Goal: Information Seeking & Learning: Learn about a topic

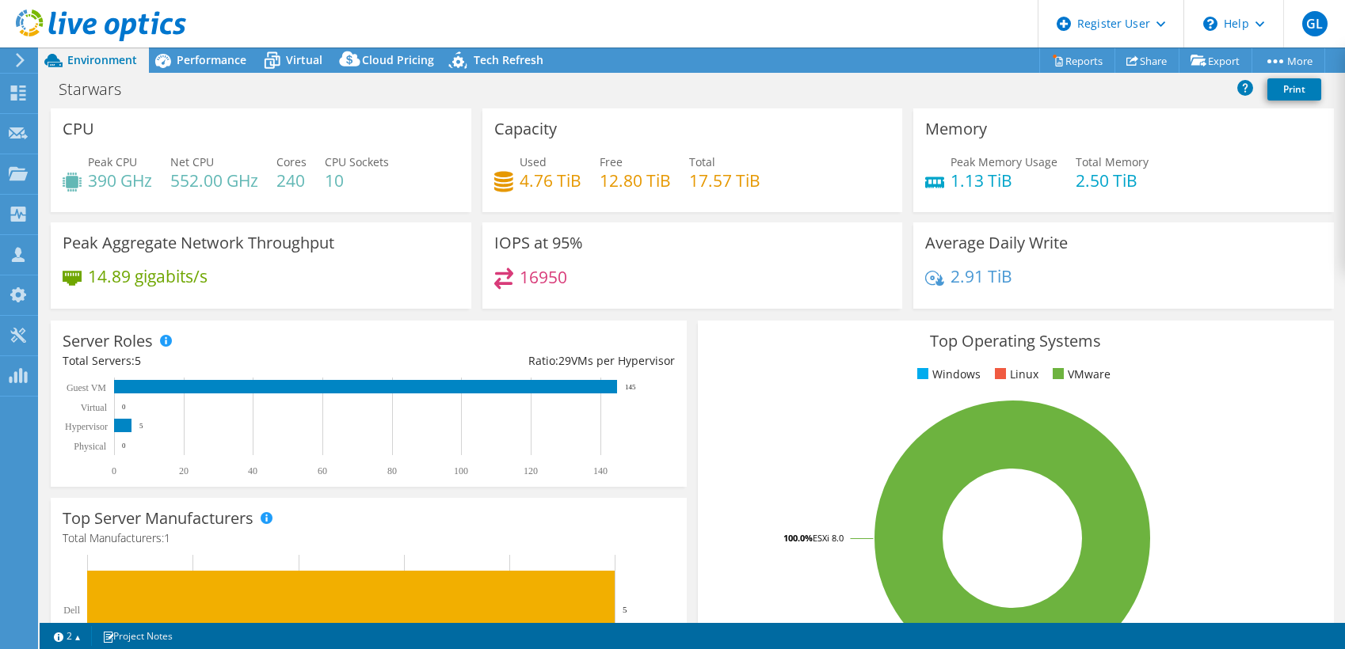
select select "USD"
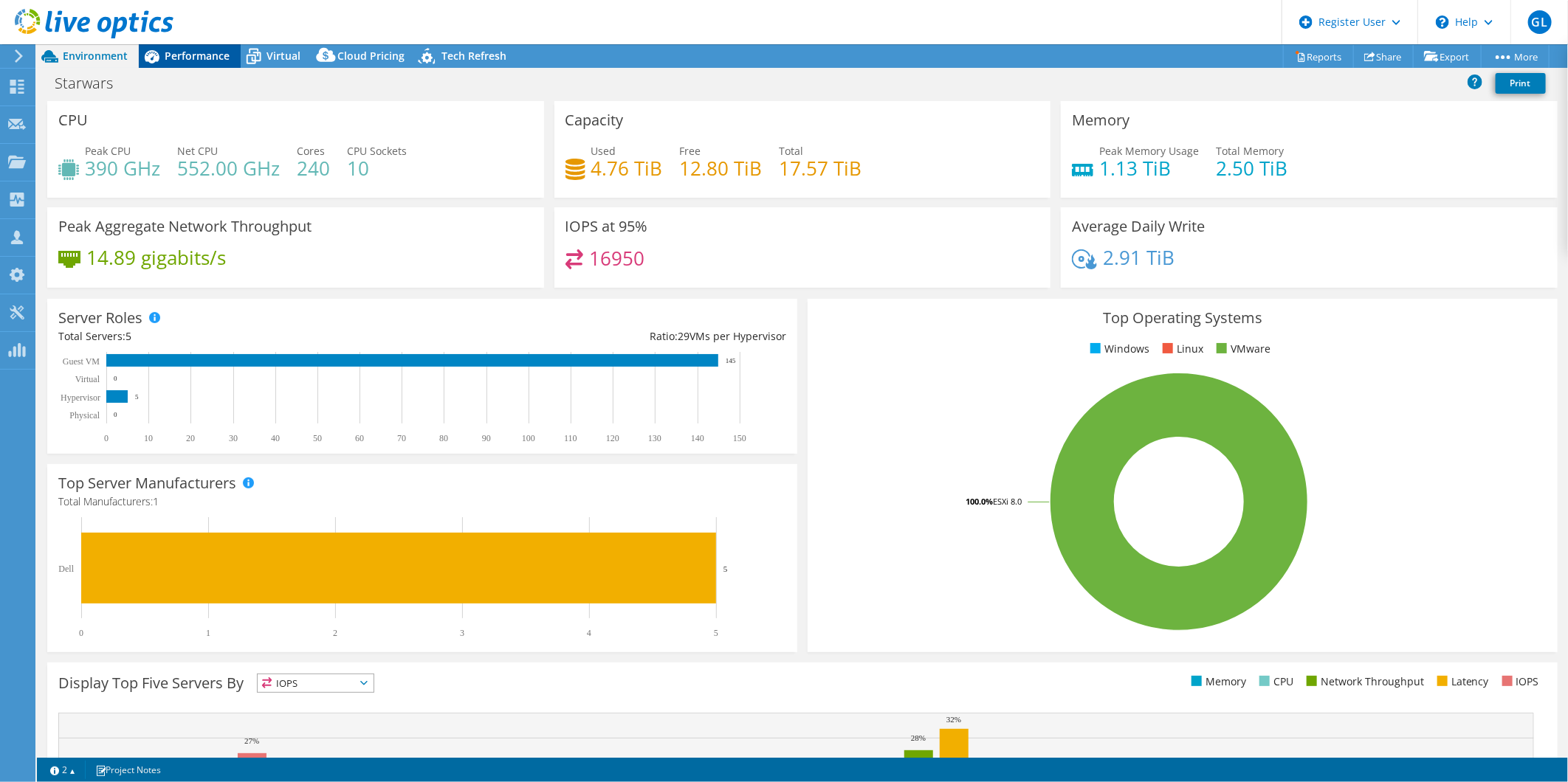
click at [194, 53] on span "Performance" at bounding box center [198, 55] width 65 height 14
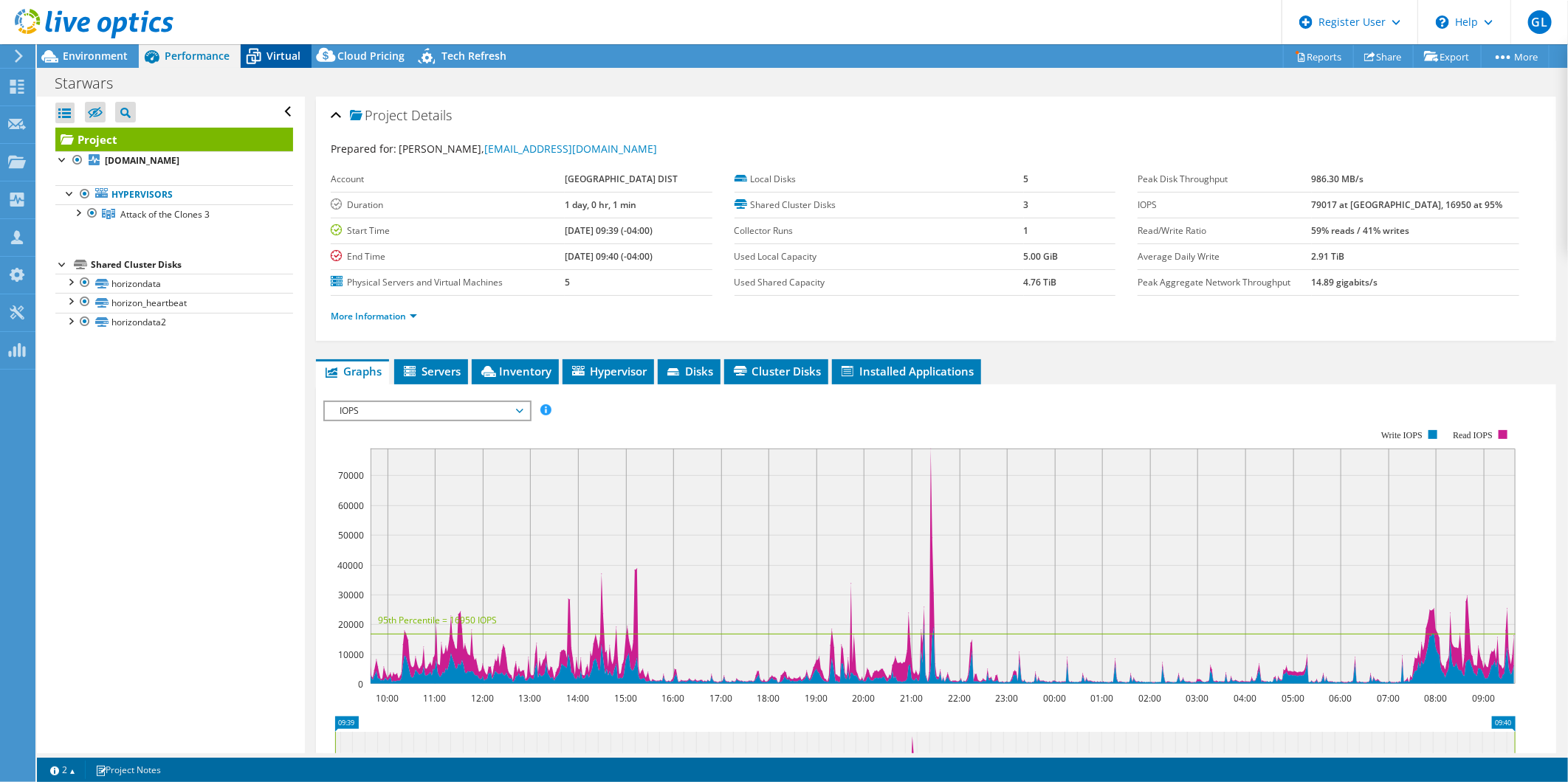
click at [254, 52] on icon at bounding box center [254, 57] width 15 height 12
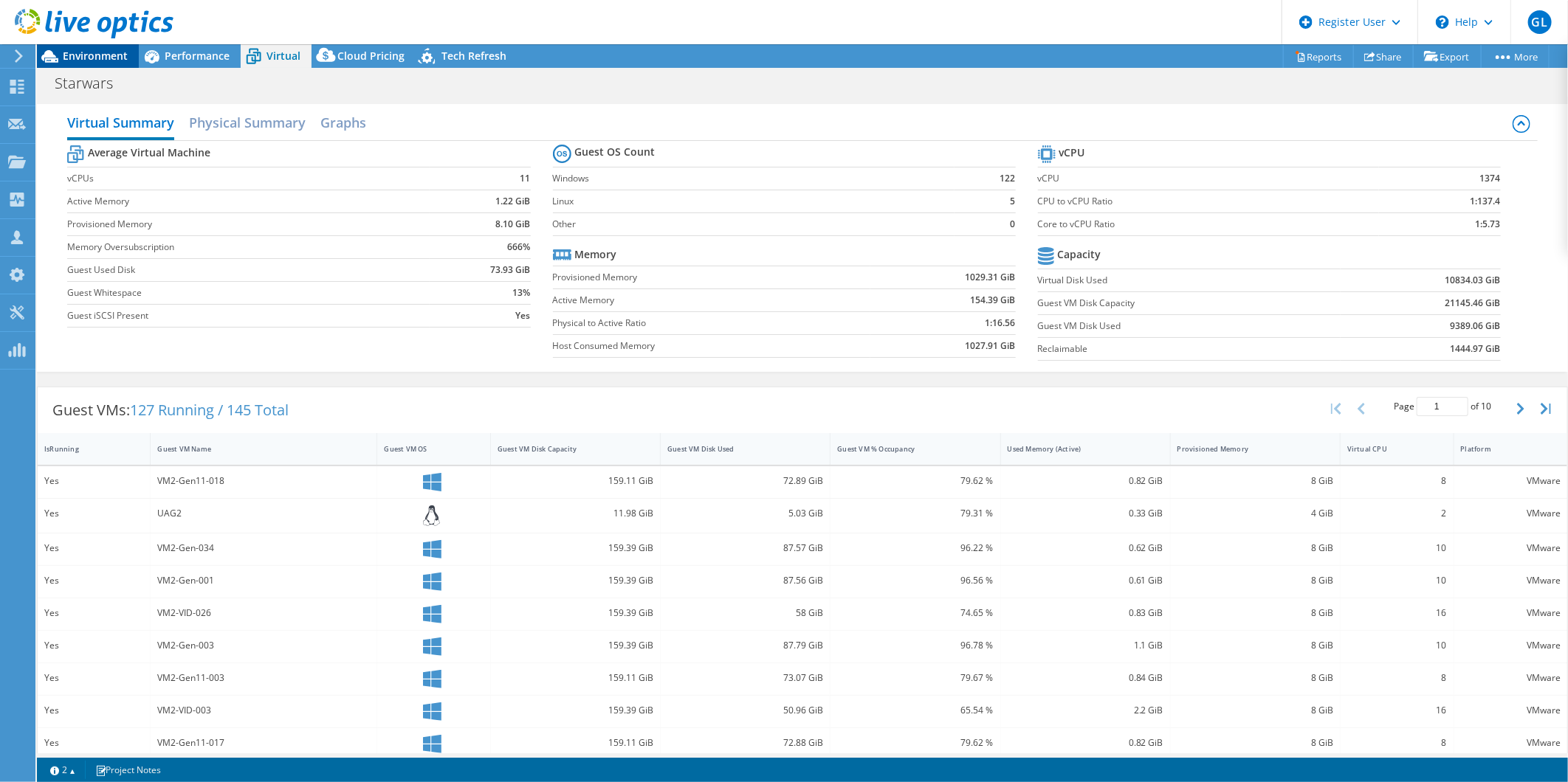
click at [92, 55] on span "Environment" at bounding box center [95, 55] width 65 height 14
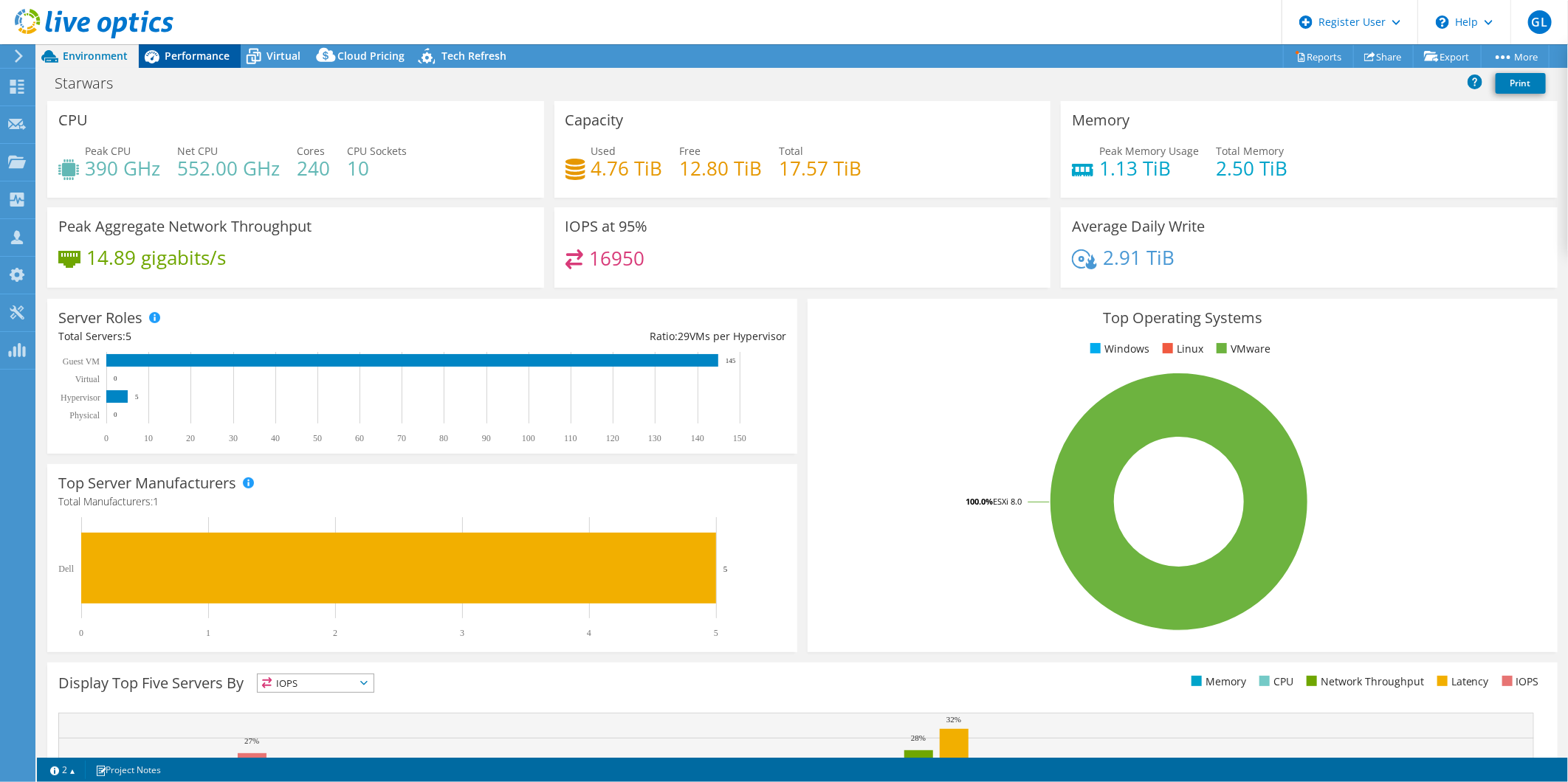
click at [197, 52] on span "Performance" at bounding box center [198, 55] width 65 height 14
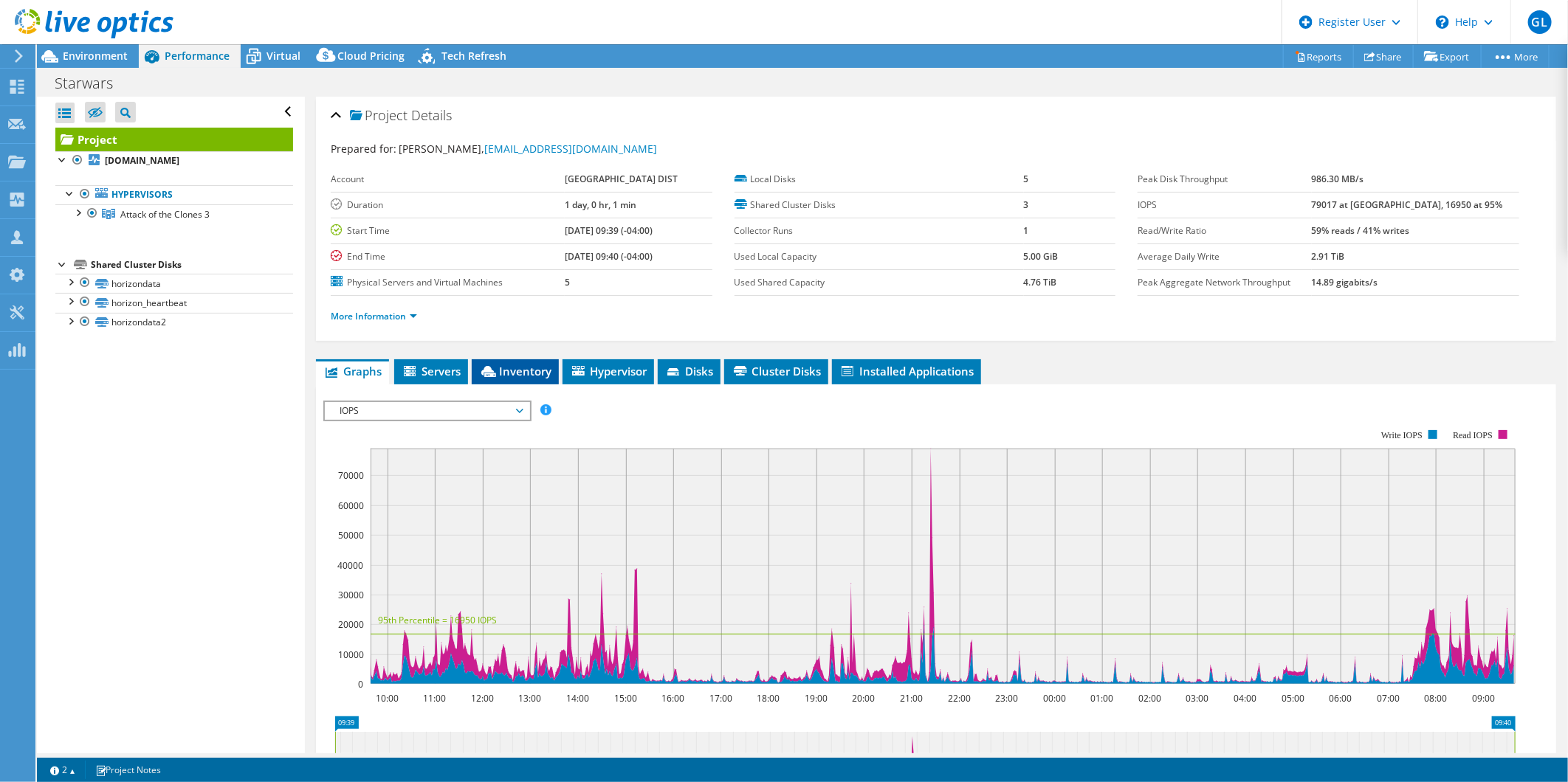
click at [526, 360] on li "Inventory" at bounding box center [515, 372] width 87 height 25
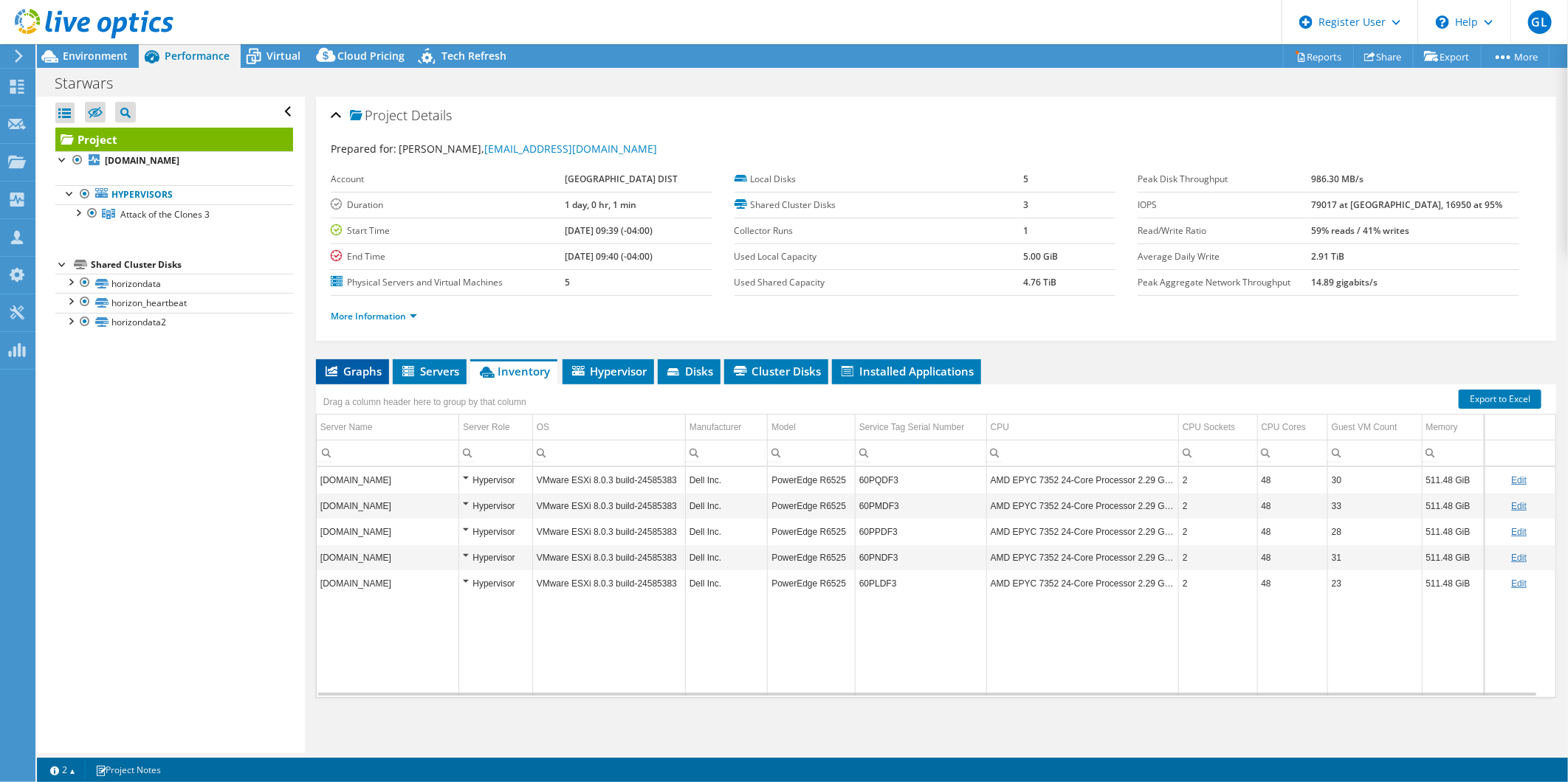
click at [378, 366] on span "Graphs" at bounding box center [352, 371] width 59 height 15
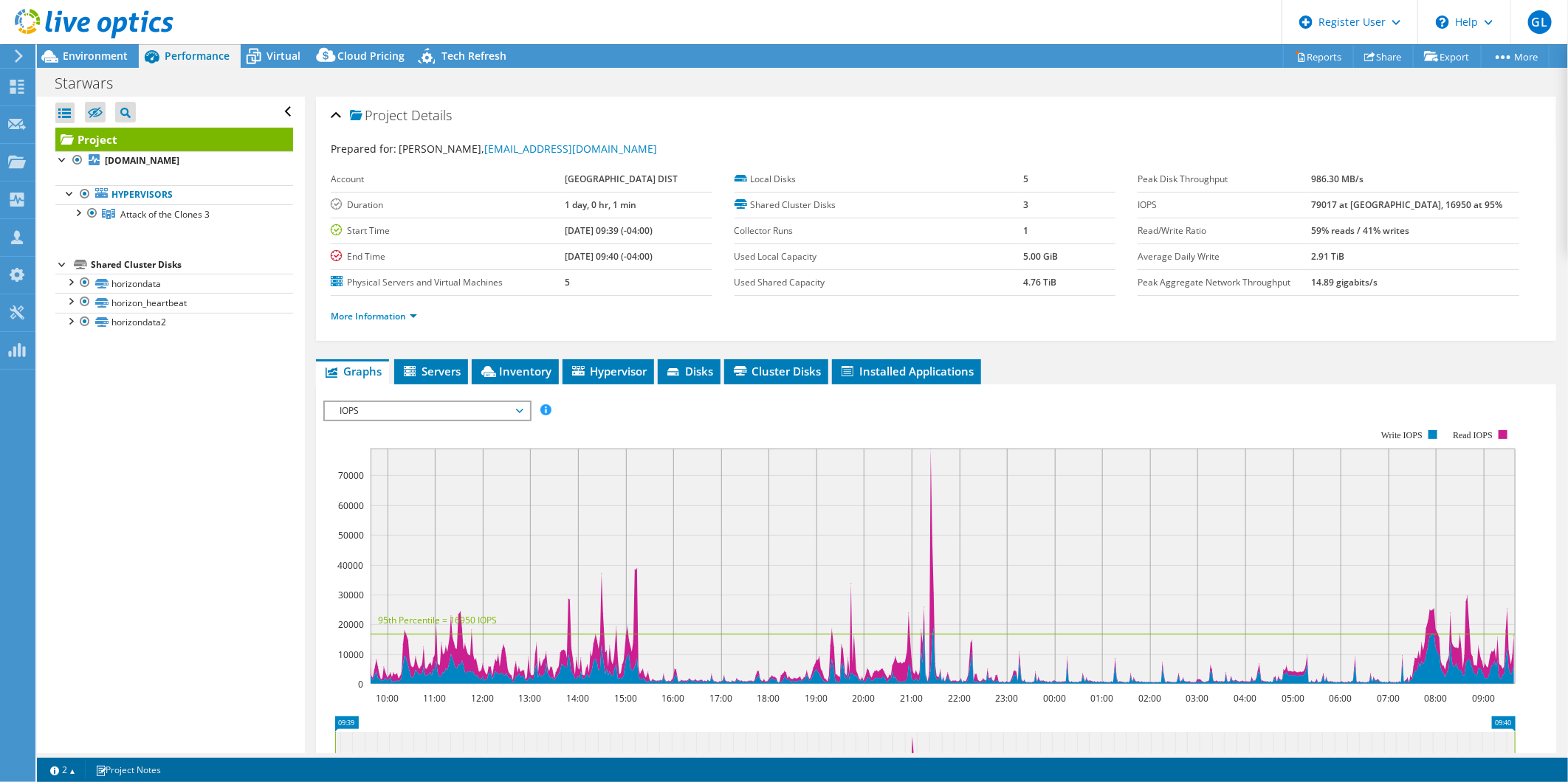
click at [466, 403] on span "IOPS" at bounding box center [427, 411] width 190 height 18
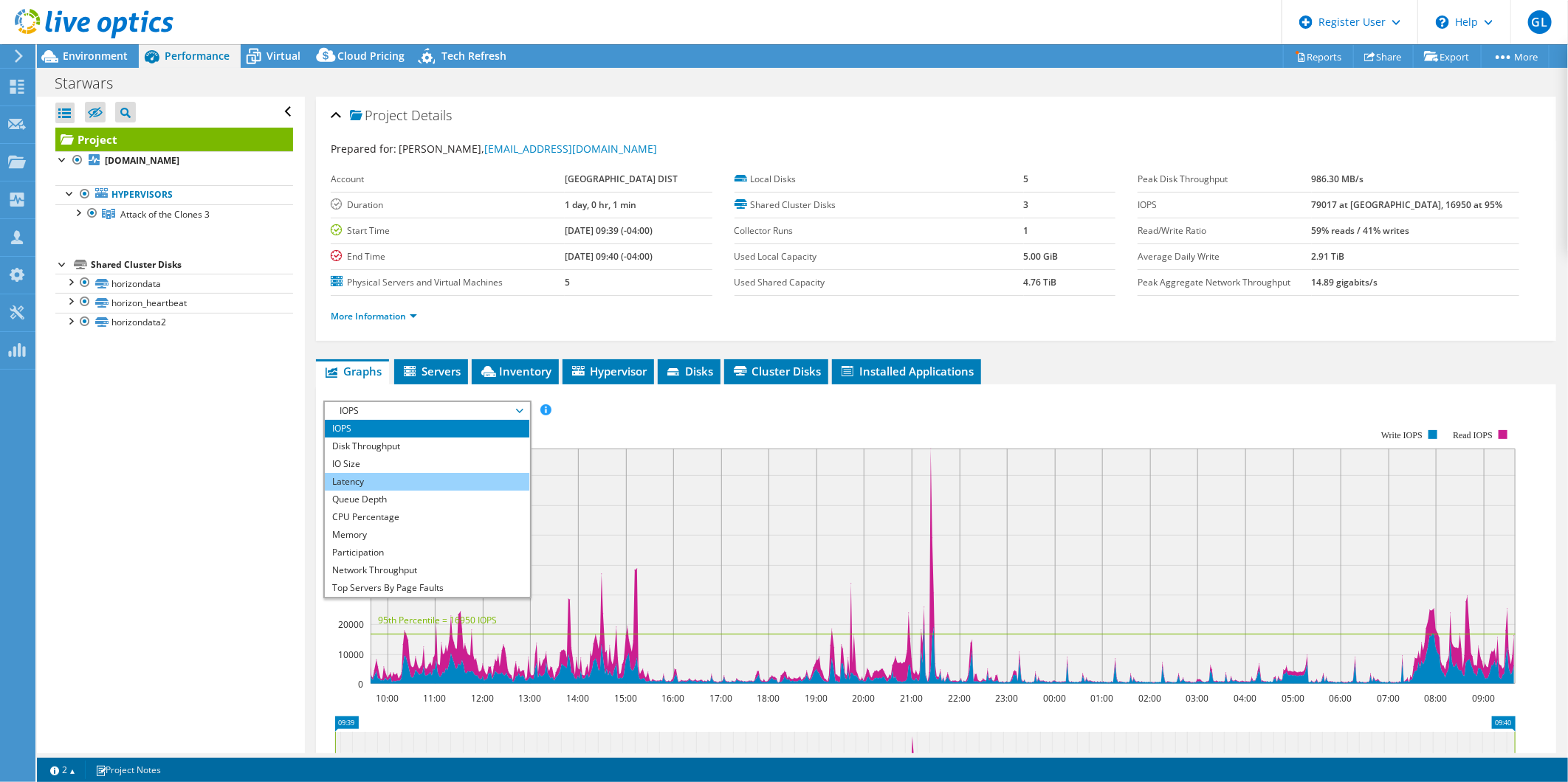
click at [470, 473] on li "Latency" at bounding box center [426, 482] width 204 height 18
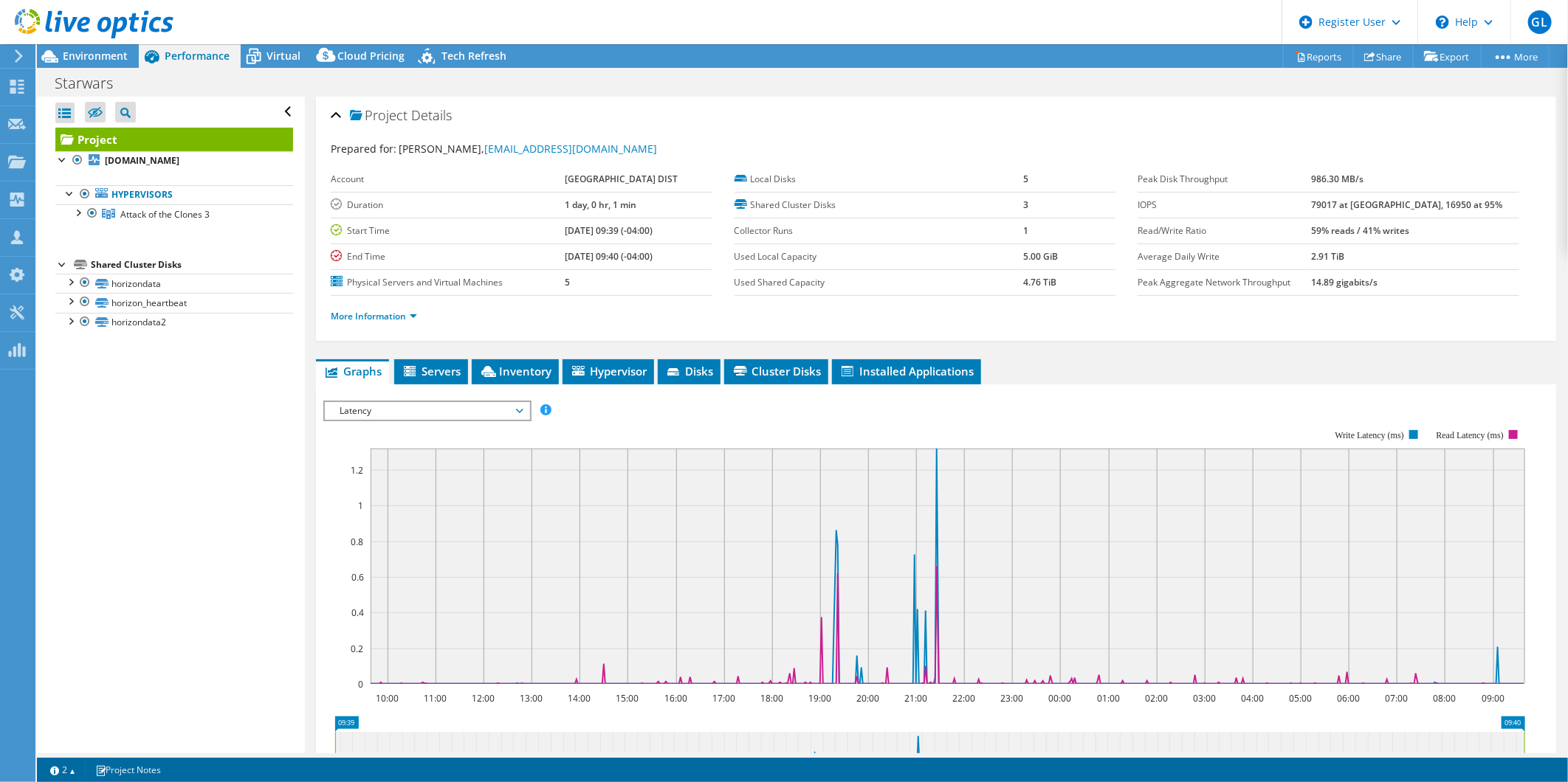
click at [481, 403] on span "Latency" at bounding box center [427, 411] width 190 height 18
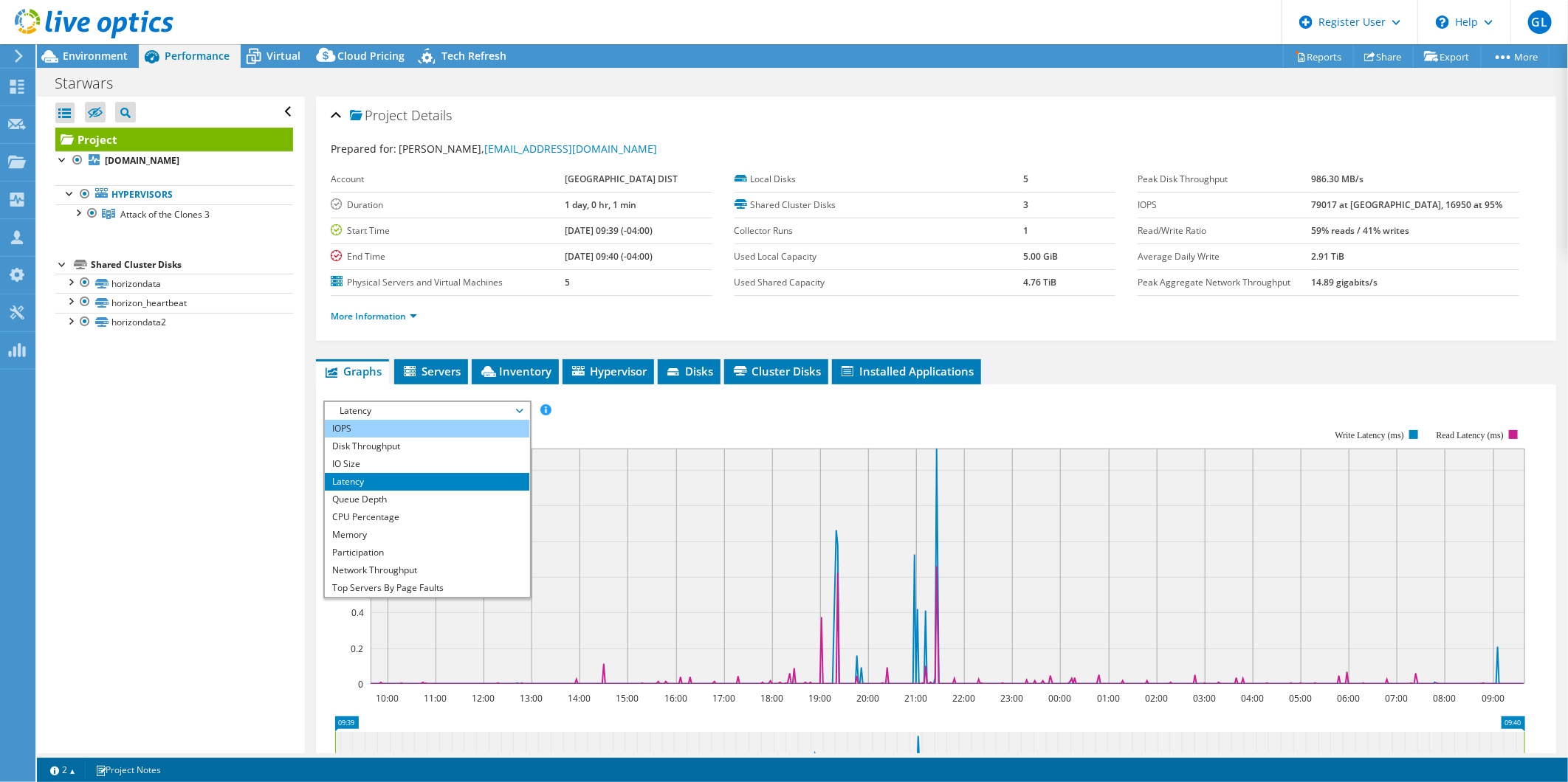
click at [466, 431] on li "IOPS" at bounding box center [426, 429] width 204 height 18
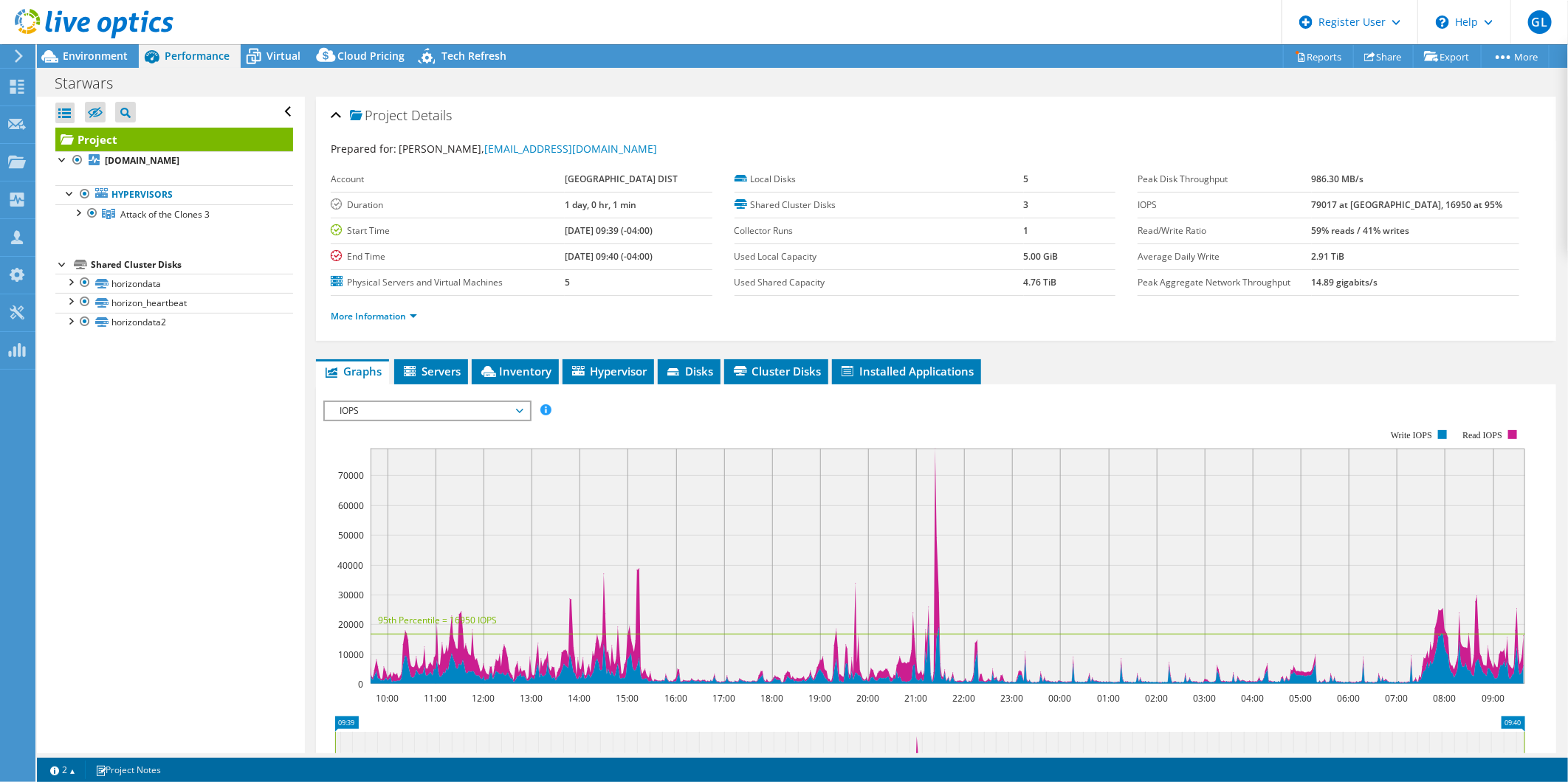
click at [491, 406] on span "IOPS" at bounding box center [427, 411] width 190 height 18
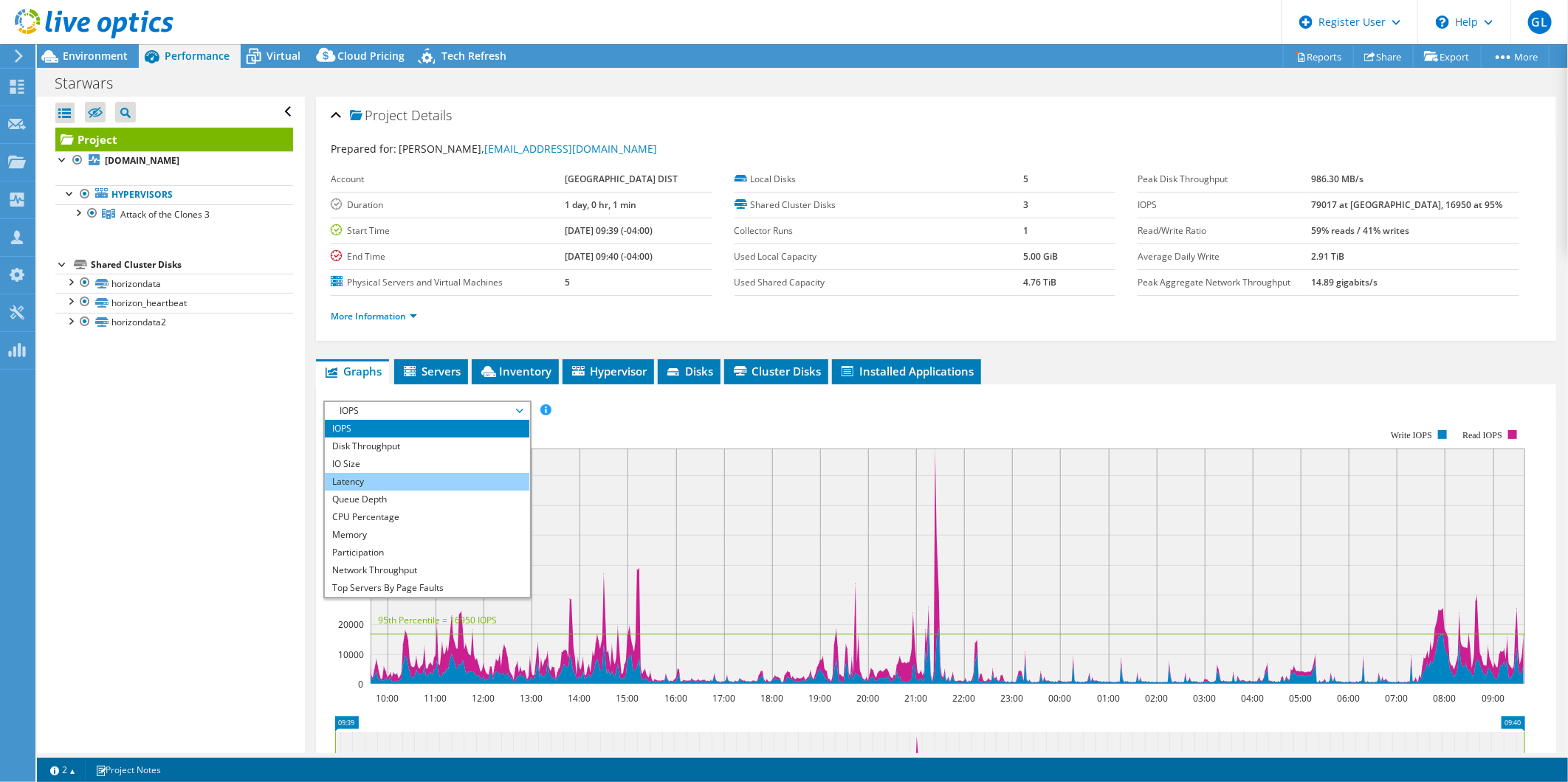
click at [492, 481] on li "Latency" at bounding box center [426, 482] width 204 height 18
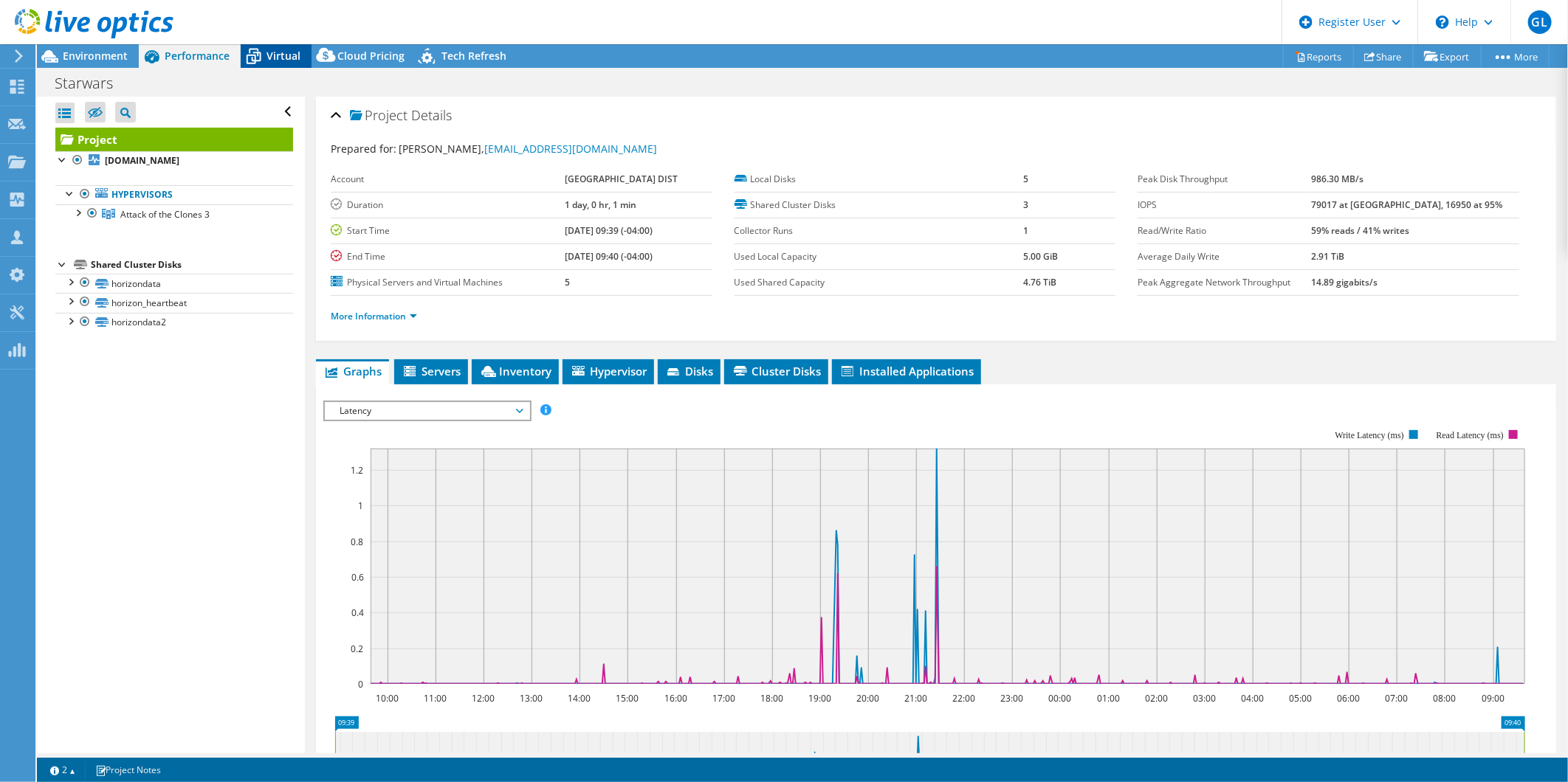
click at [282, 58] on span "Virtual" at bounding box center [283, 55] width 34 height 14
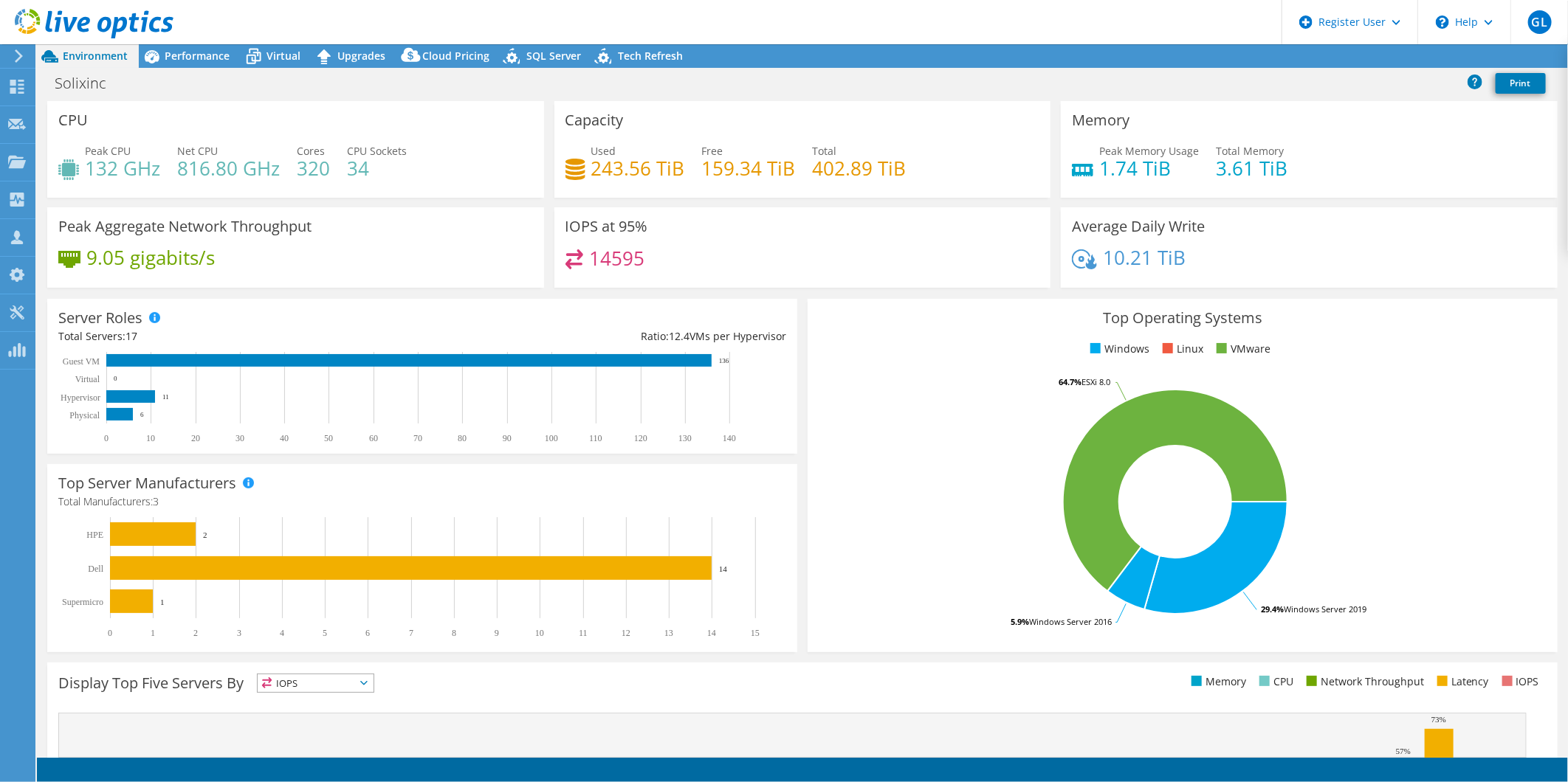
select select "USD"
click at [528, 49] on span "SQL Server" at bounding box center [554, 55] width 55 height 14
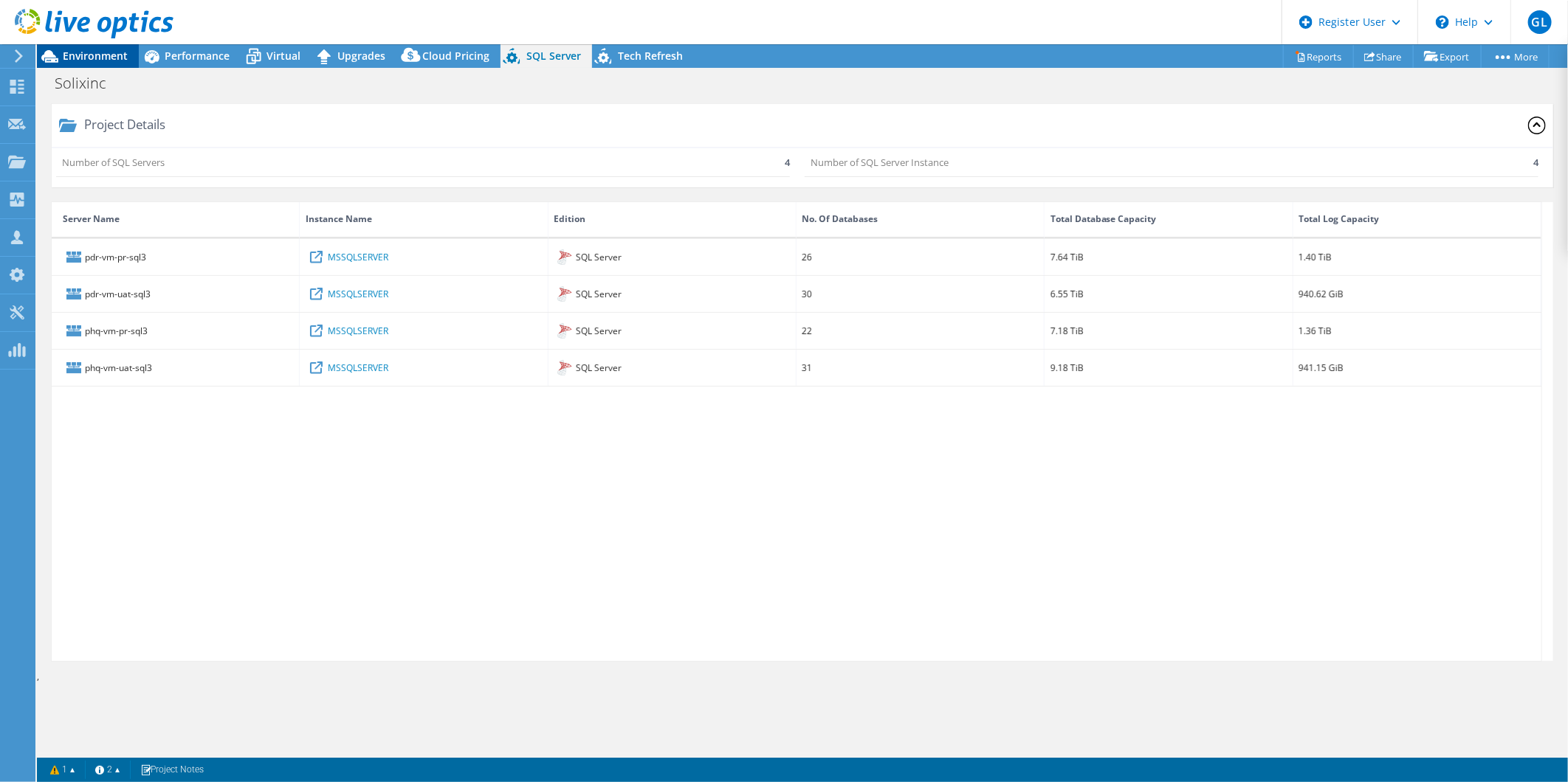
click at [100, 60] on span "Environment" at bounding box center [95, 55] width 65 height 14
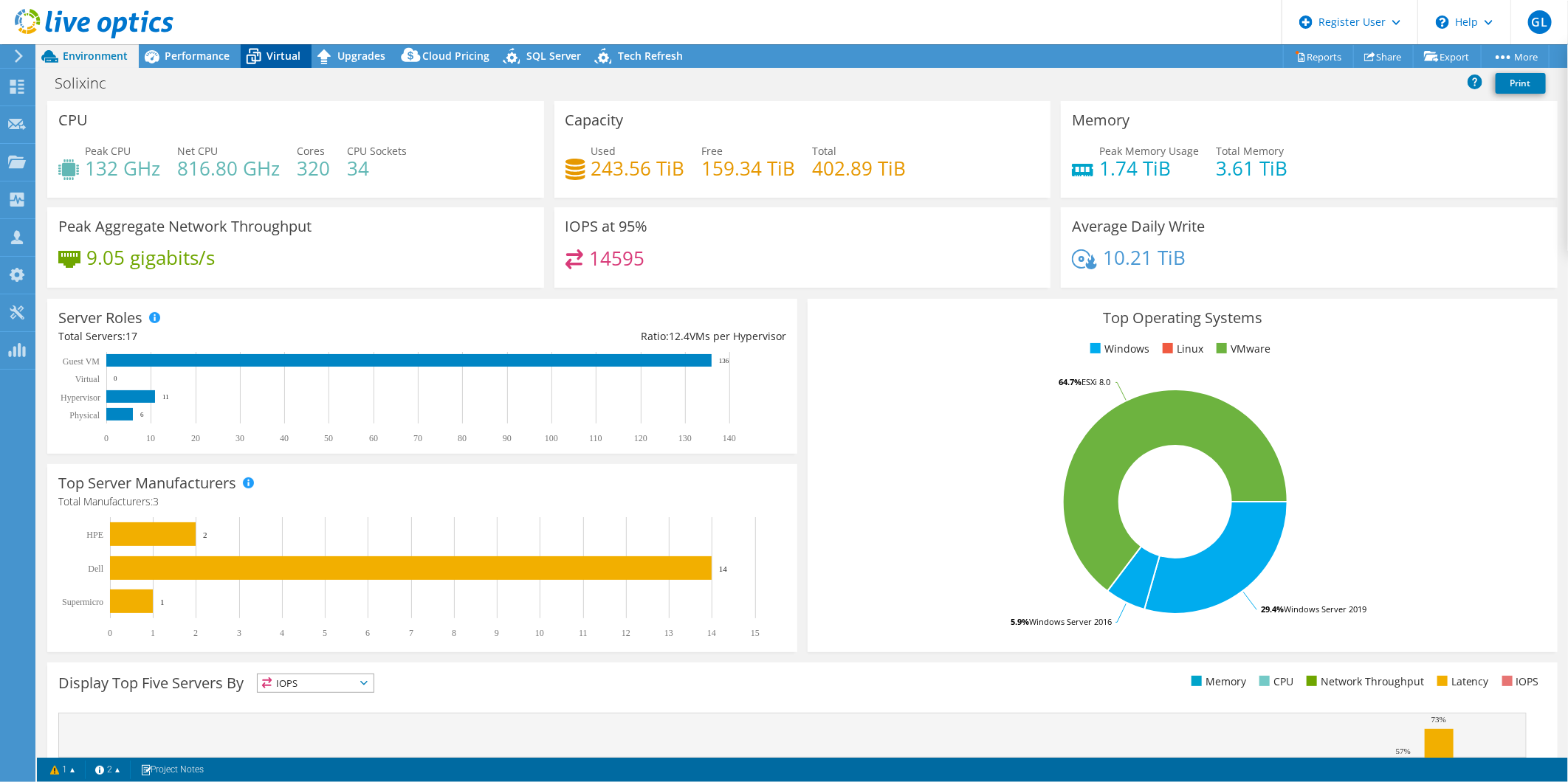
click at [303, 51] on div "Virtual" at bounding box center [276, 56] width 71 height 23
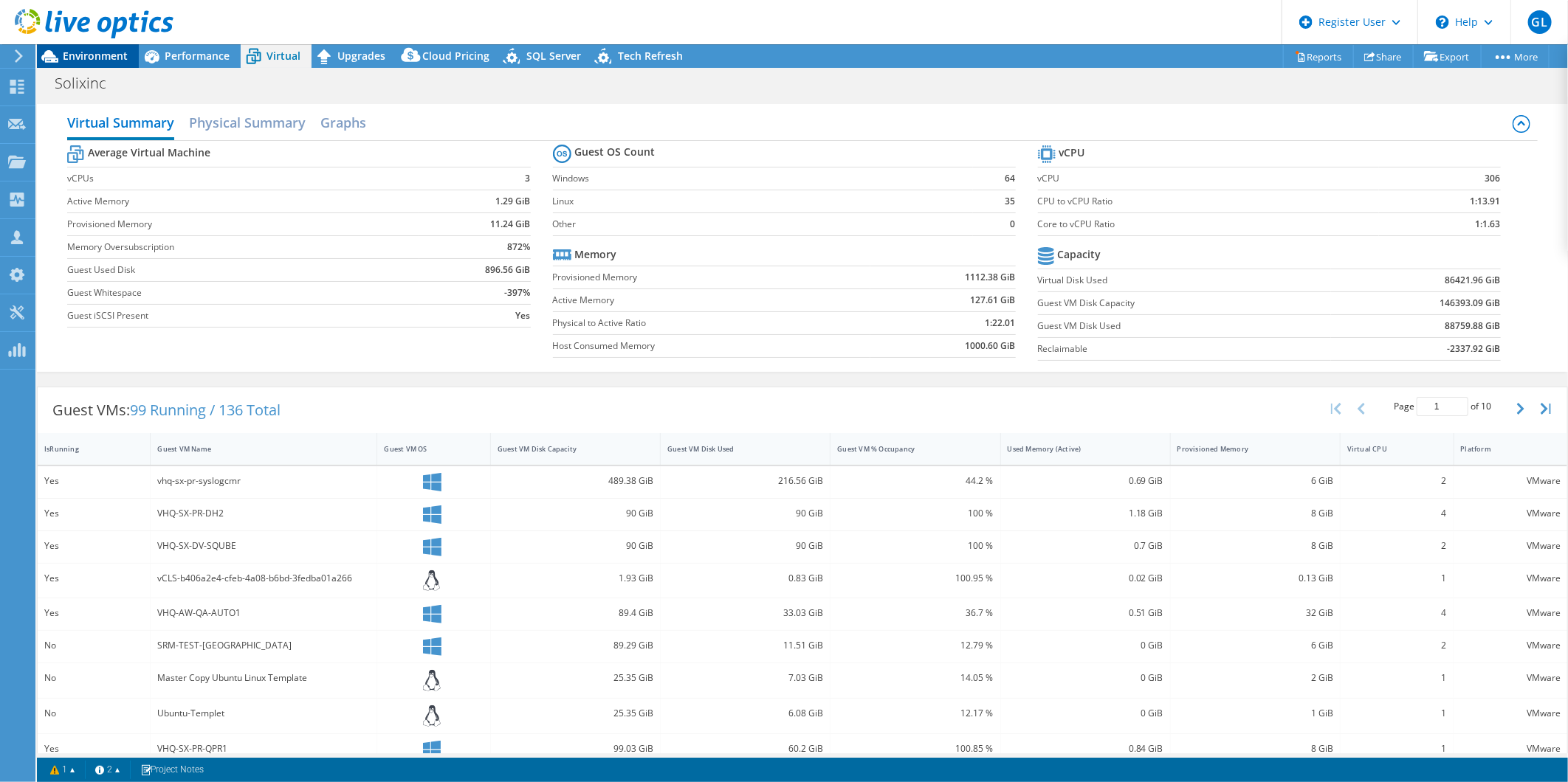
click at [119, 52] on span "Environment" at bounding box center [95, 55] width 65 height 14
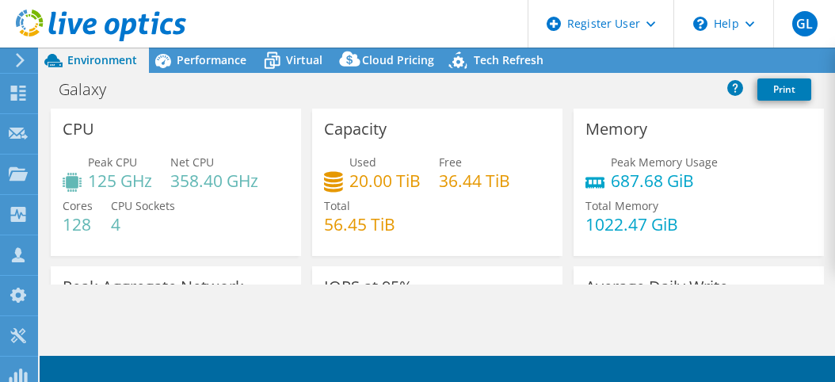
select select "USD"
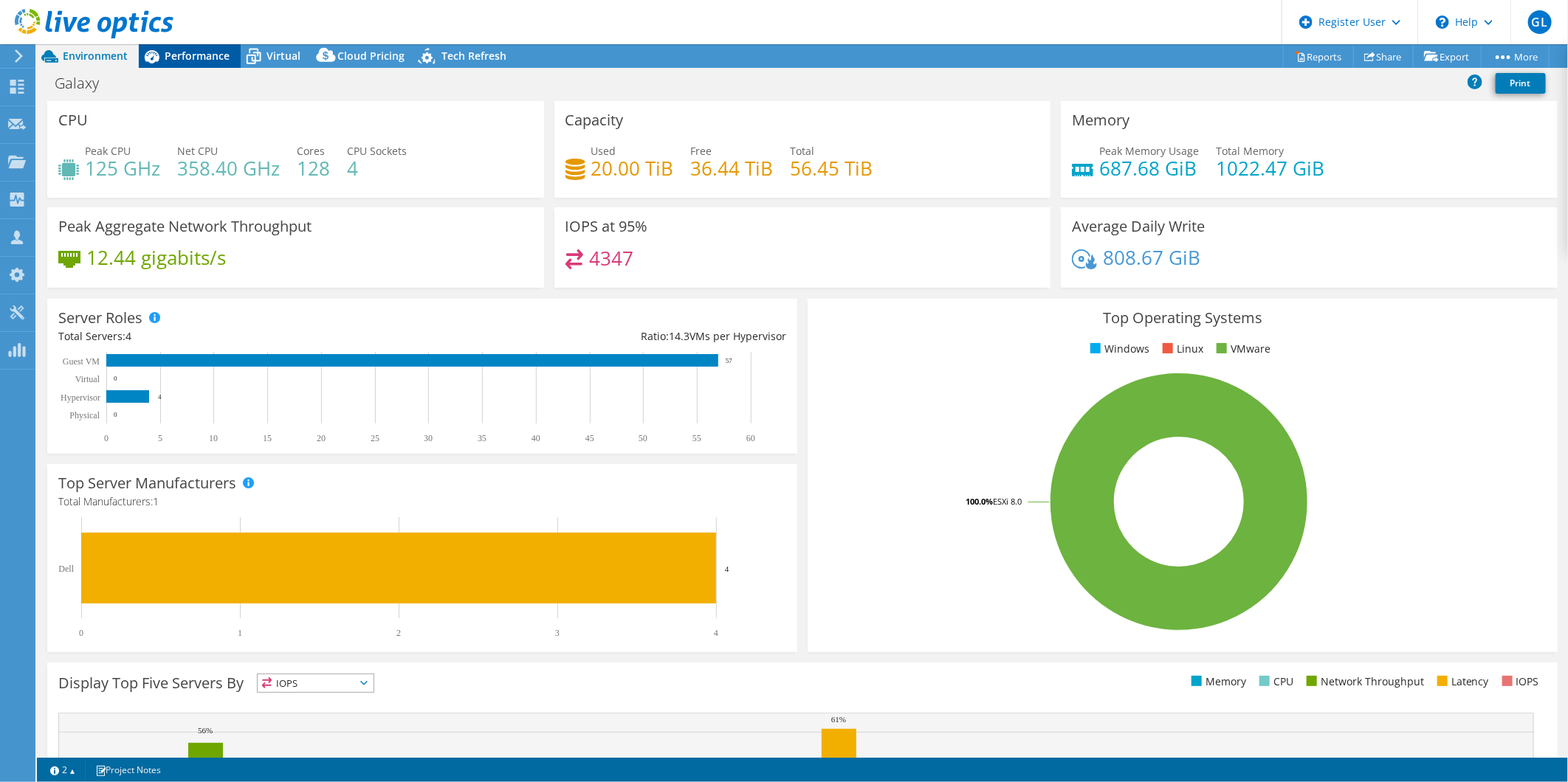
click at [168, 52] on span "Performance" at bounding box center [198, 55] width 65 height 14
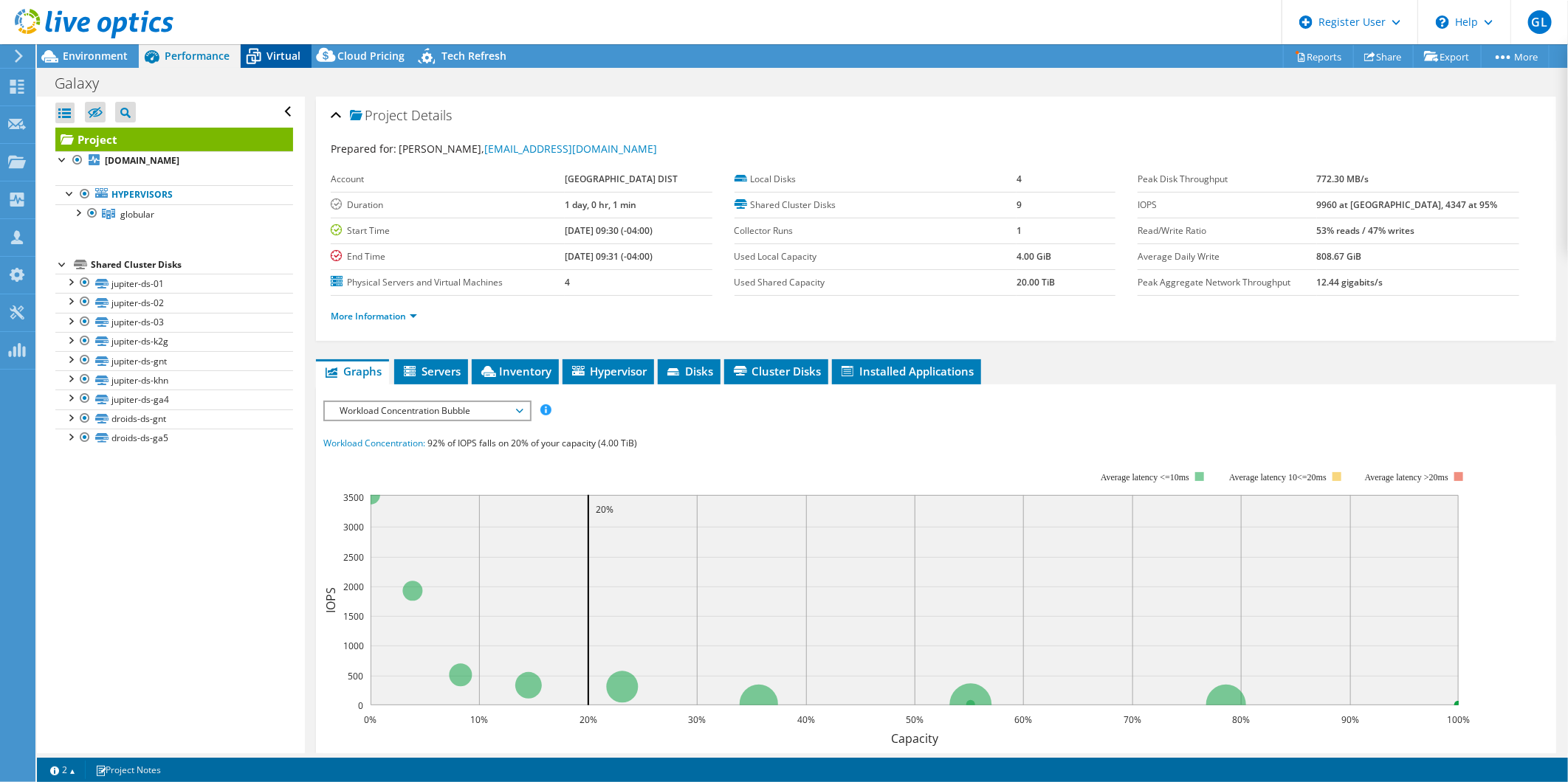
click at [254, 53] on icon at bounding box center [254, 57] width 15 height 12
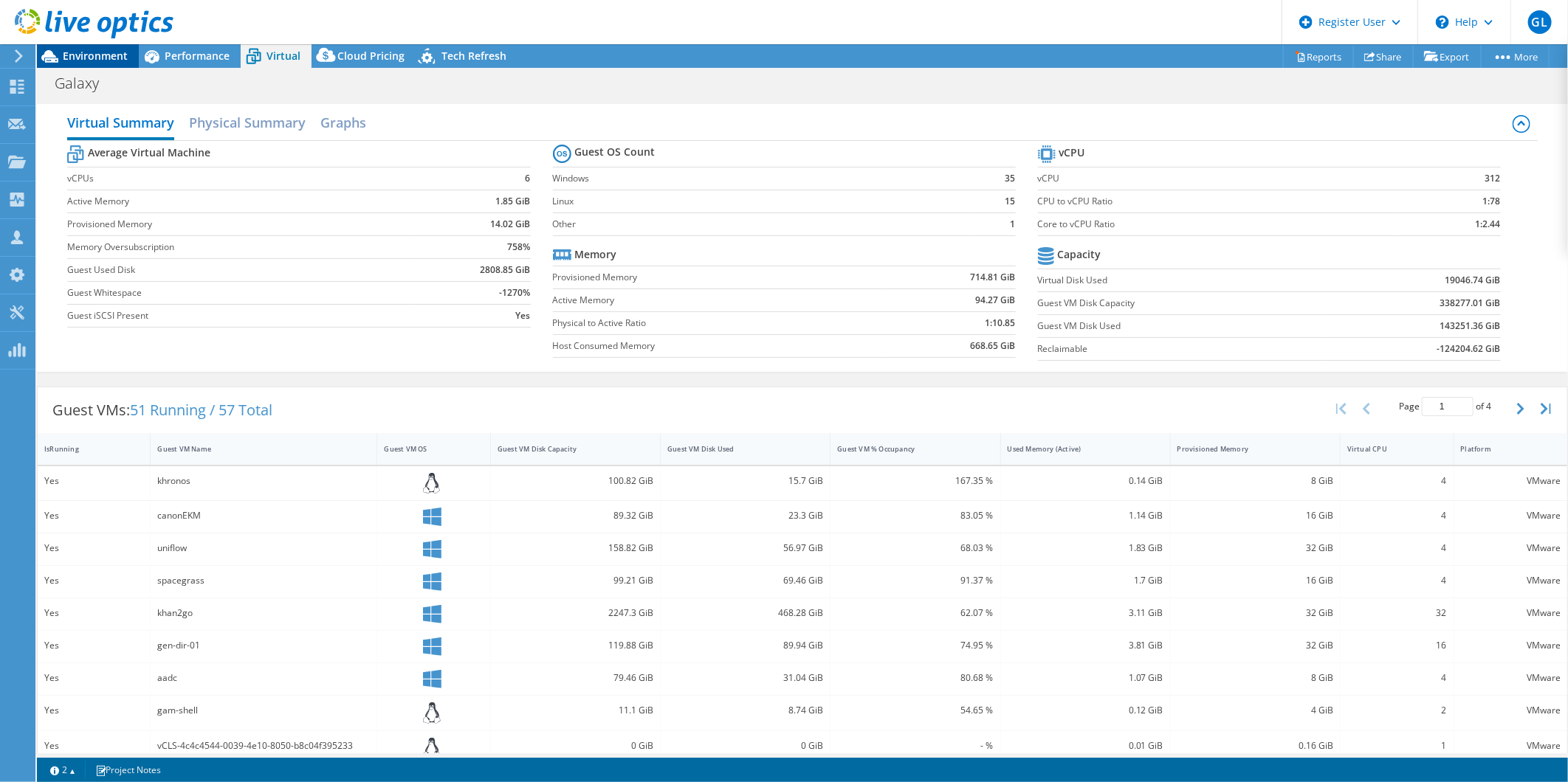
click at [120, 49] on span "Environment" at bounding box center [95, 55] width 65 height 14
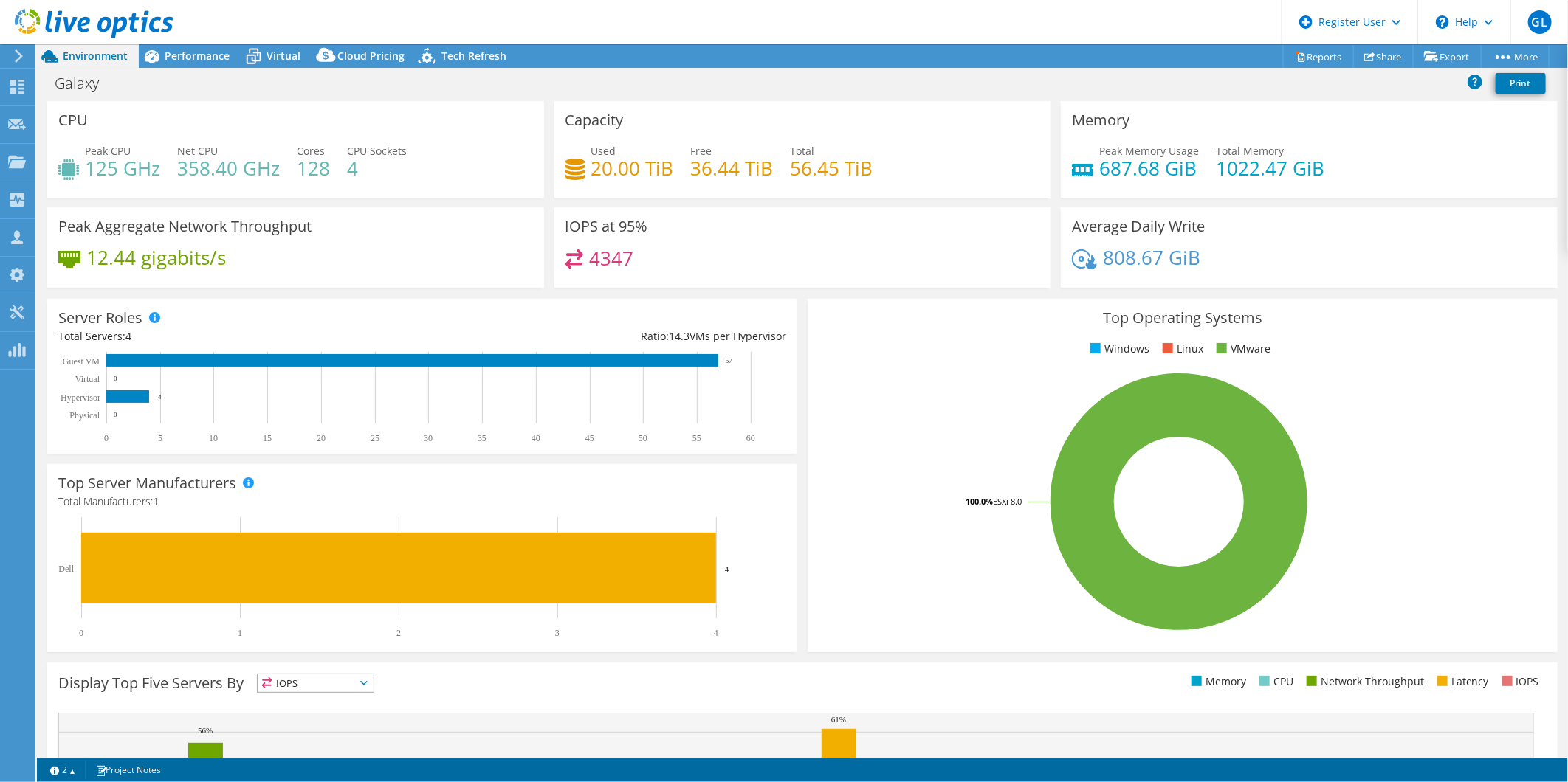
click at [278, 41] on header "GL Dell User [PERSON_NAME] [PERSON_NAME][EMAIL_ADDRESS][DOMAIN_NAME] Dell My Pr…" at bounding box center [784, 22] width 1568 height 45
click at [282, 50] on span "Virtual" at bounding box center [283, 55] width 34 height 14
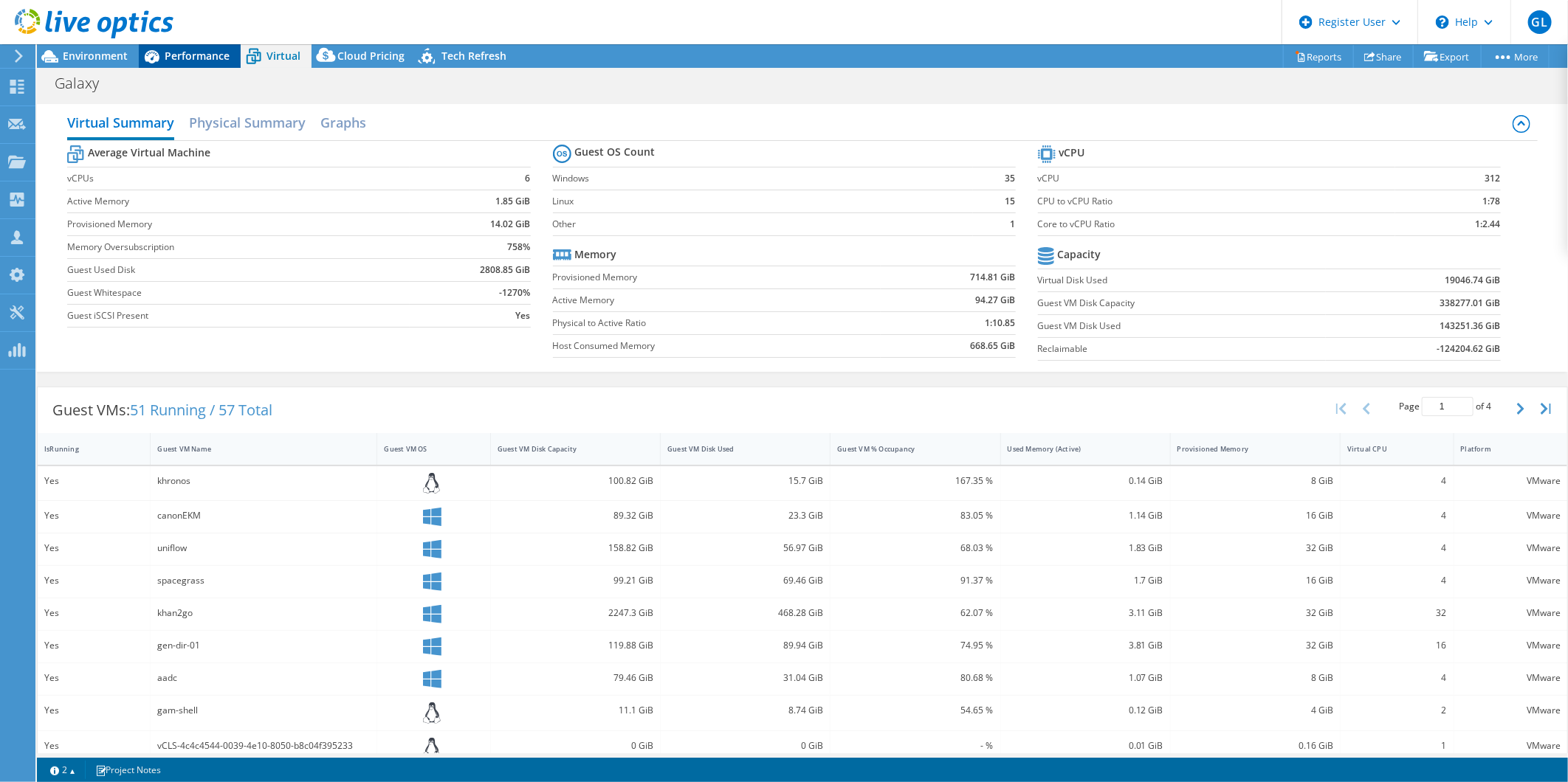
click at [193, 55] on span "Performance" at bounding box center [198, 55] width 65 height 14
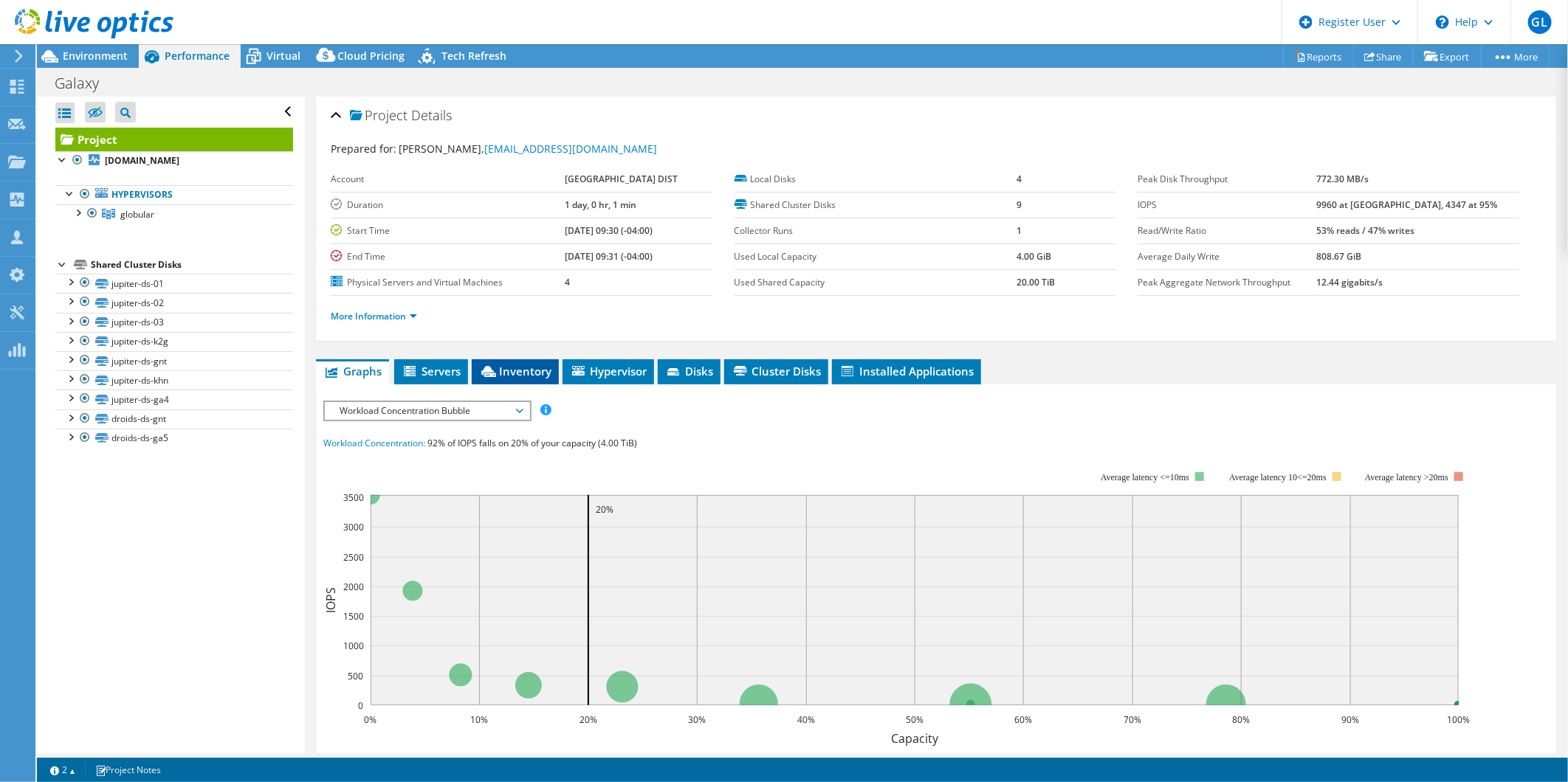
click at [542, 355] on span "Inventory" at bounding box center [516, 371] width 73 height 15
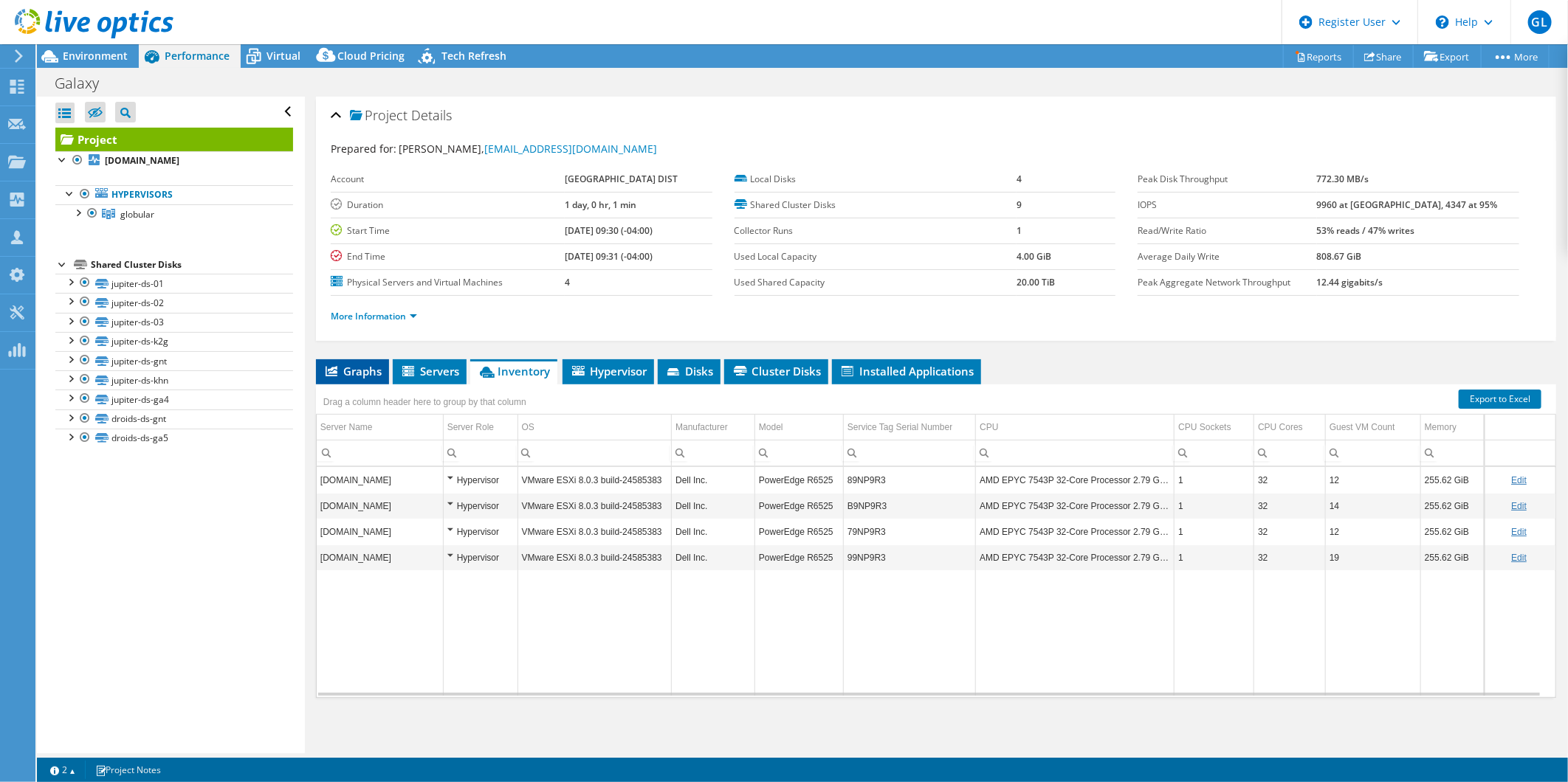
click at [355, 355] on li "Graphs" at bounding box center [352, 372] width 73 height 25
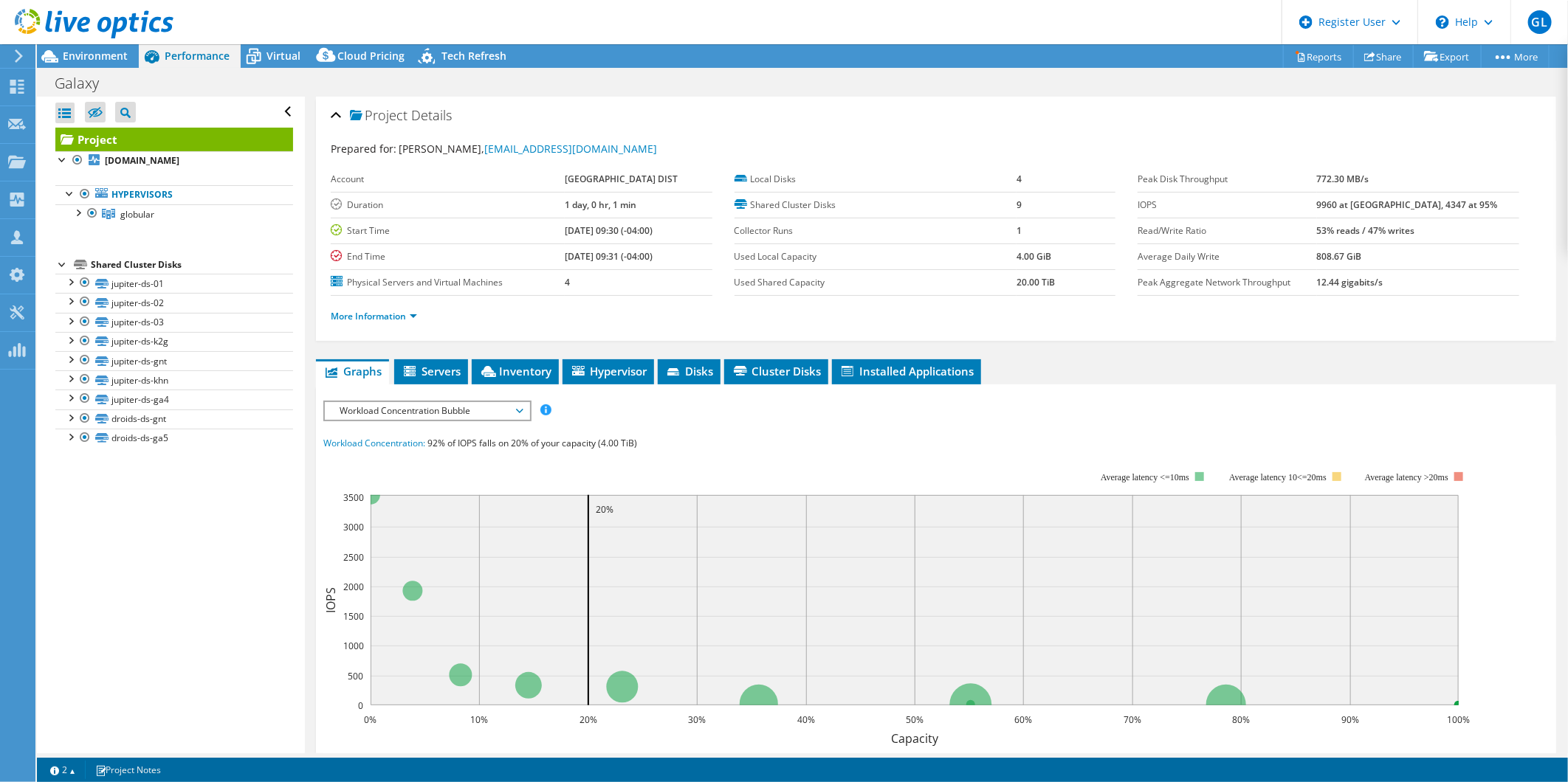
click at [414, 355] on span "Workload Concentration Bubble" at bounding box center [427, 411] width 190 height 18
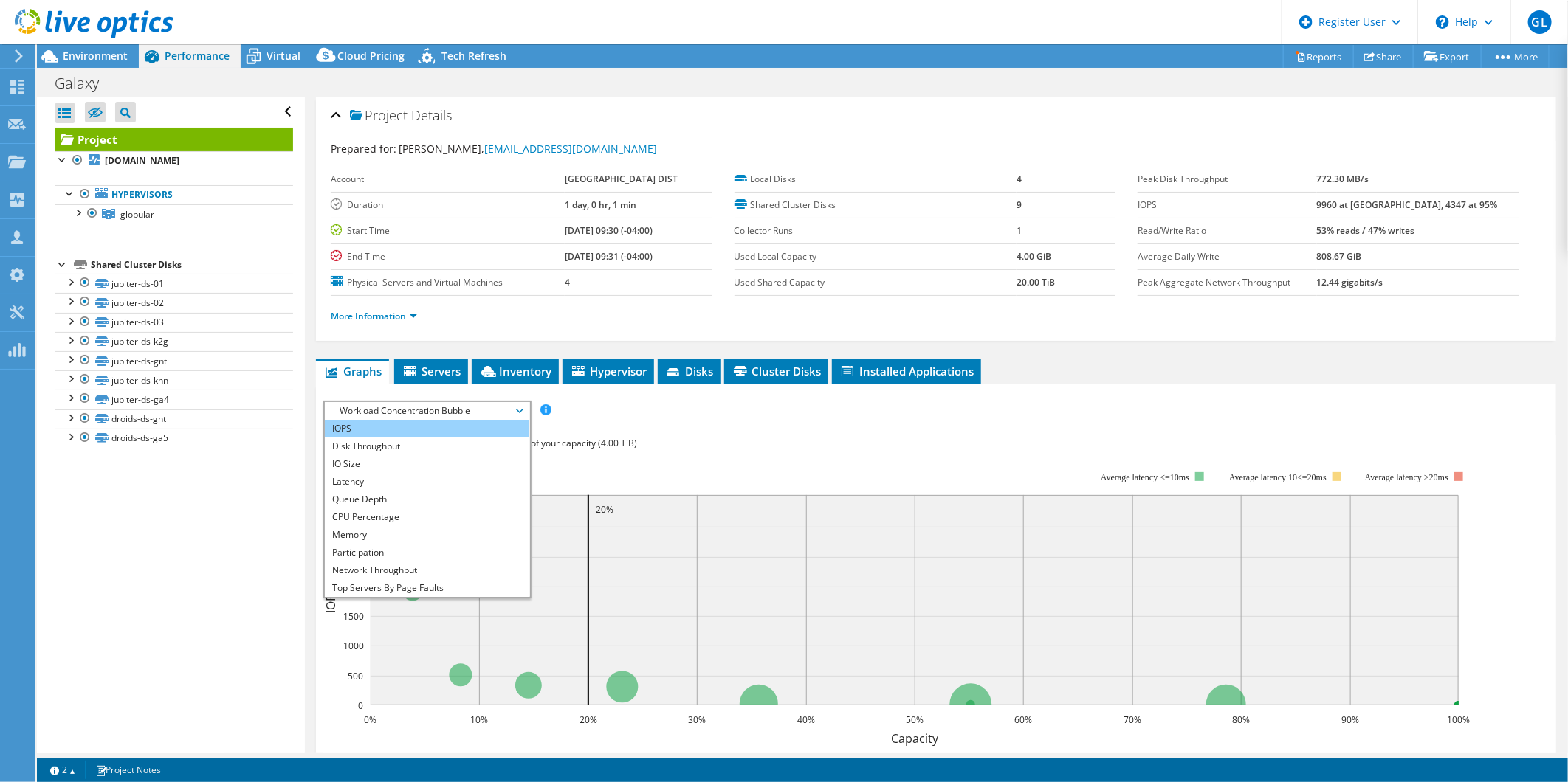
click at [429, 355] on li "IOPS" at bounding box center [426, 429] width 204 height 18
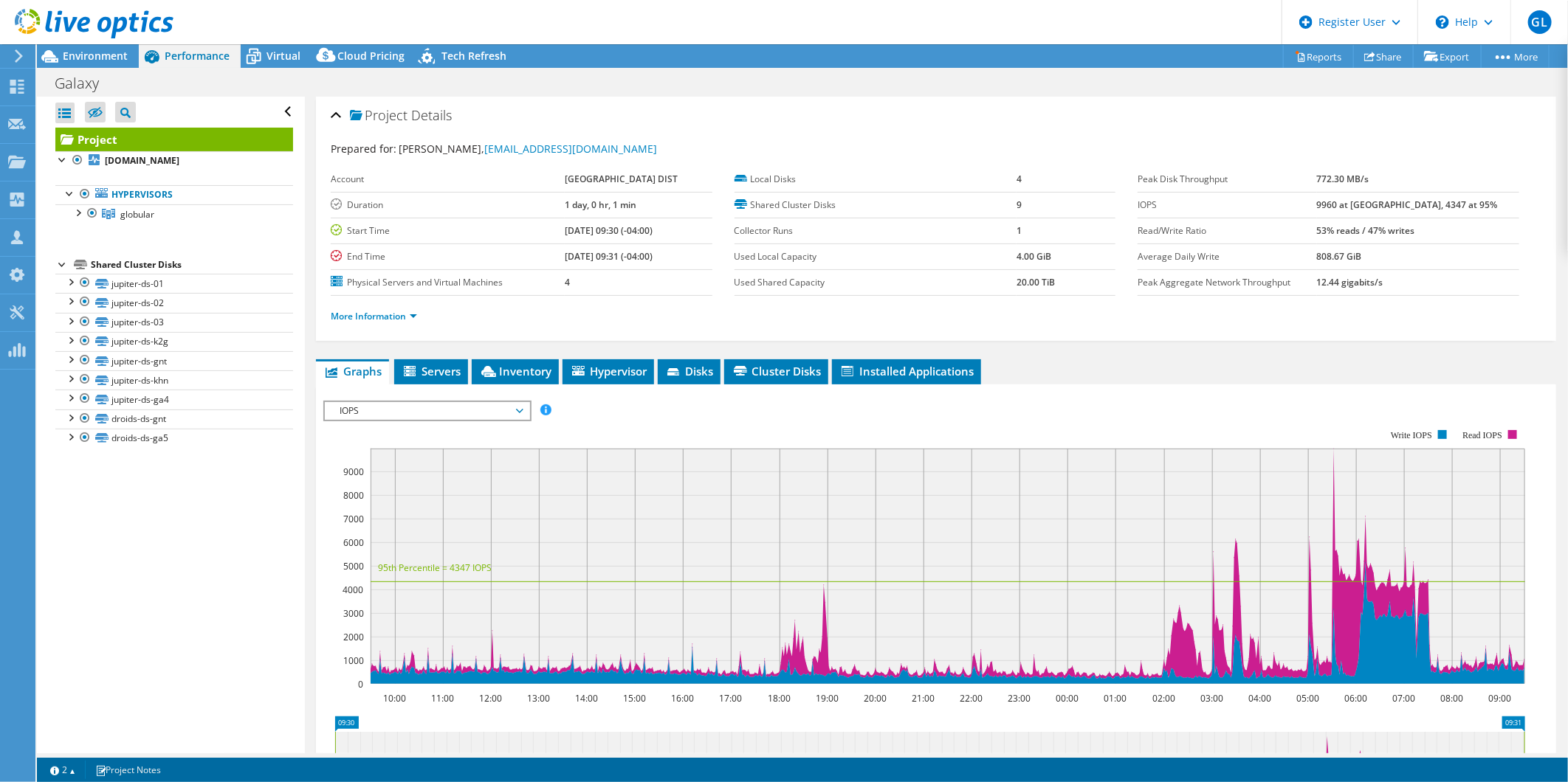
click at [374, 355] on span "IOPS" at bounding box center [427, 411] width 190 height 18
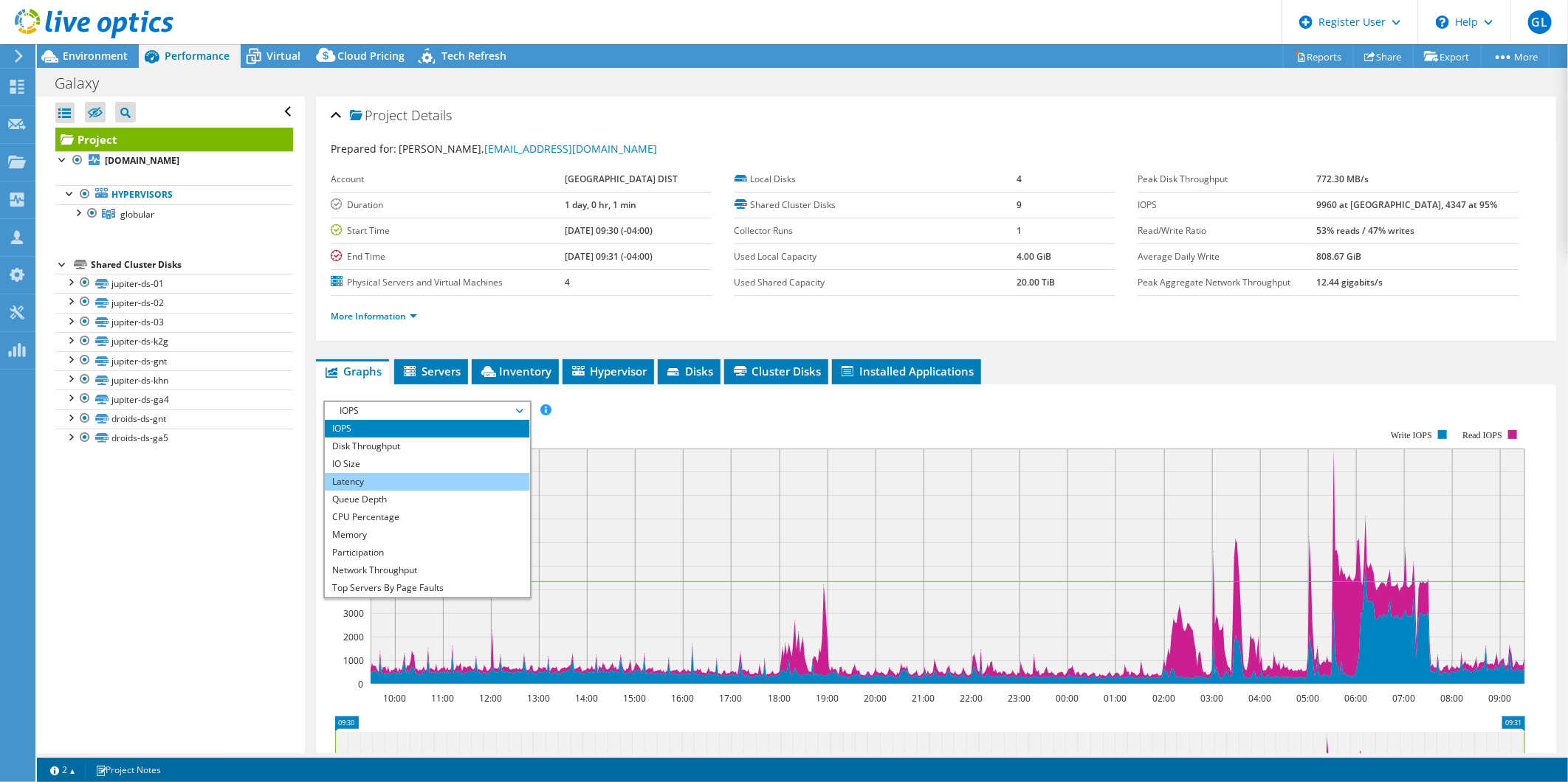
click at [399, 355] on li "Latency" at bounding box center [426, 482] width 204 height 18
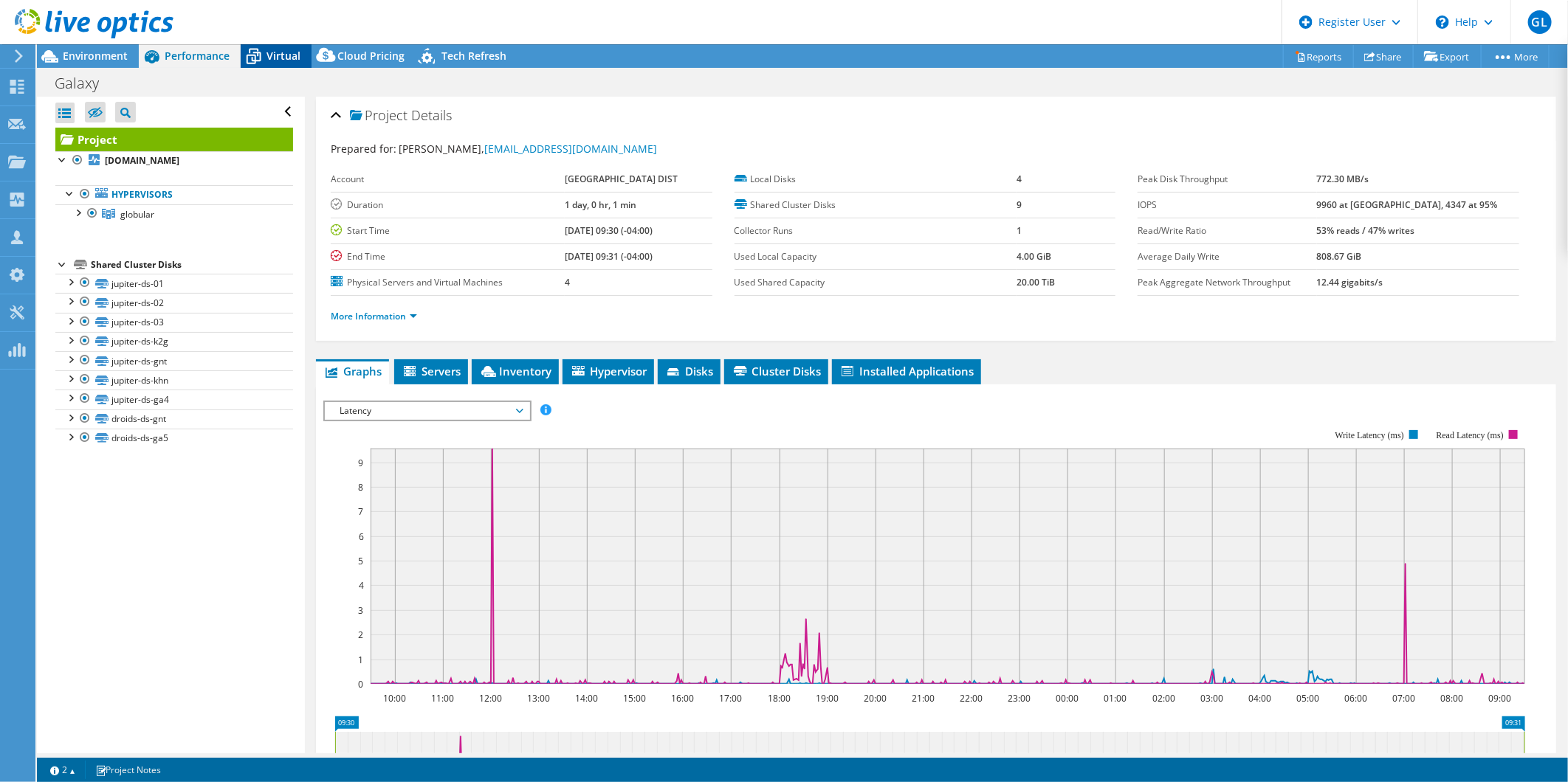
click at [260, 62] on icon at bounding box center [254, 57] width 26 height 26
